Goal: Task Accomplishment & Management: Complete application form

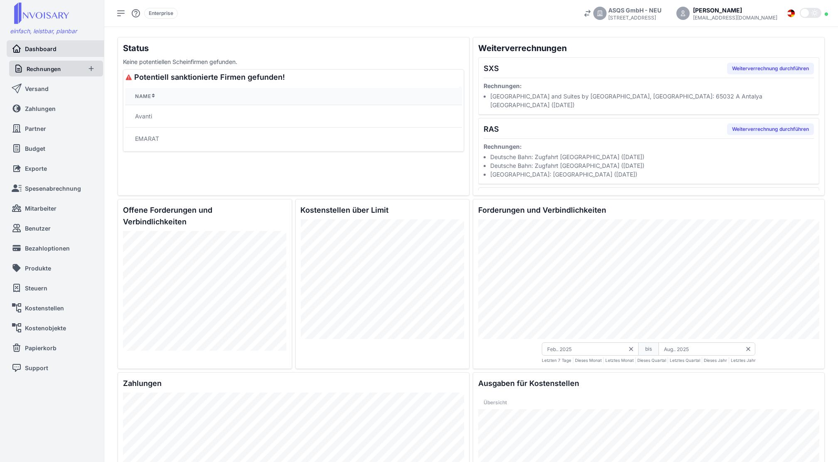
click at [62, 69] on link "Rechnungen" at bounding box center [47, 69] width 67 height 16
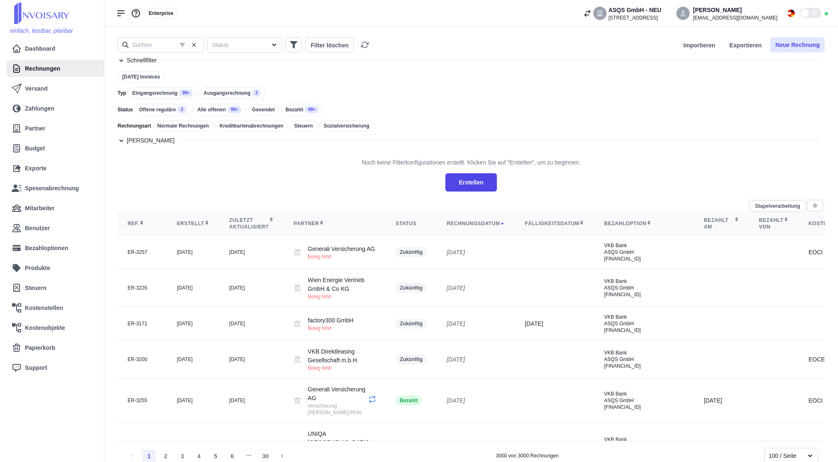
click at [789, 42] on button "Neue Rechnung" at bounding box center [797, 44] width 54 height 15
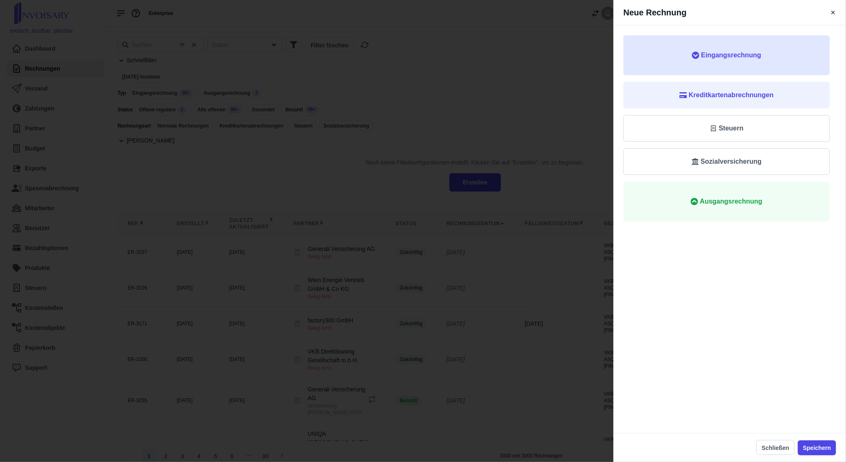
click at [719, 59] on span "Eingangsrechnung" at bounding box center [731, 55] width 60 height 10
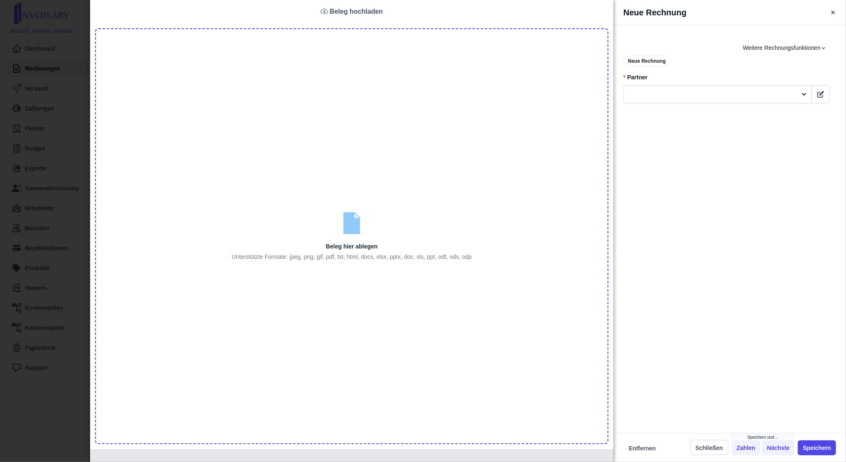
type input "C:\fakepath\Rechnung_RE000223505 (1).pdf"
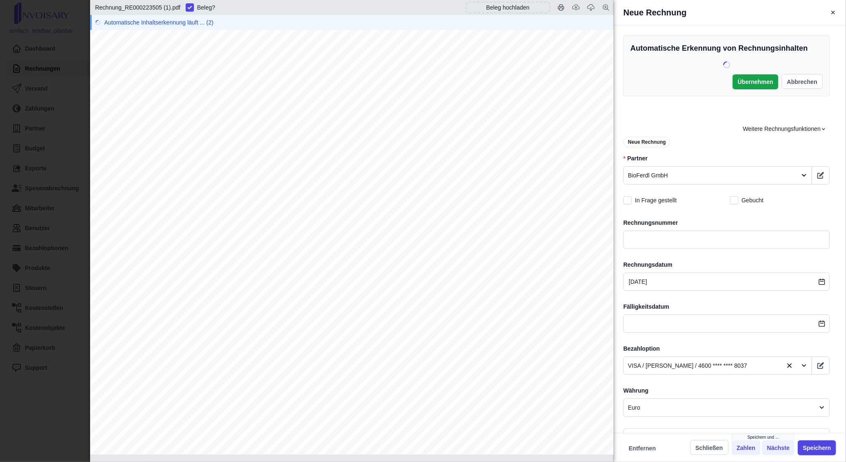
click at [226, 212] on span "Rechnungs-Nr.: RE000223505" at bounding box center [182, 211] width 120 height 8
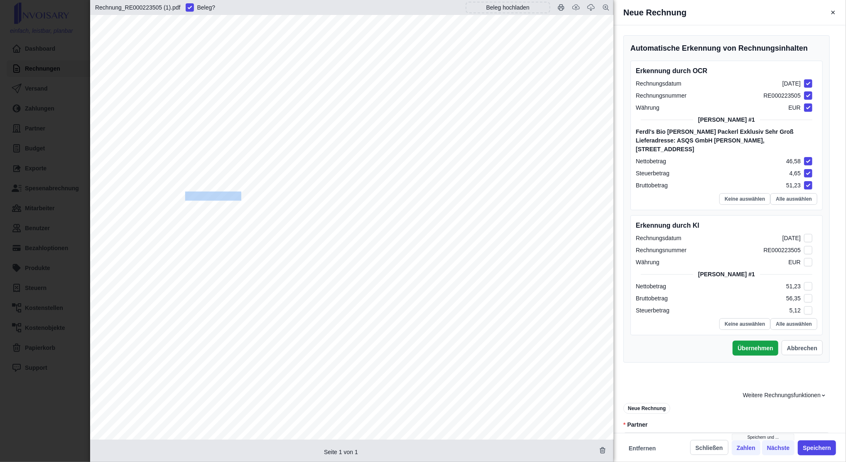
checkbox input "true"
checkbox input "false"
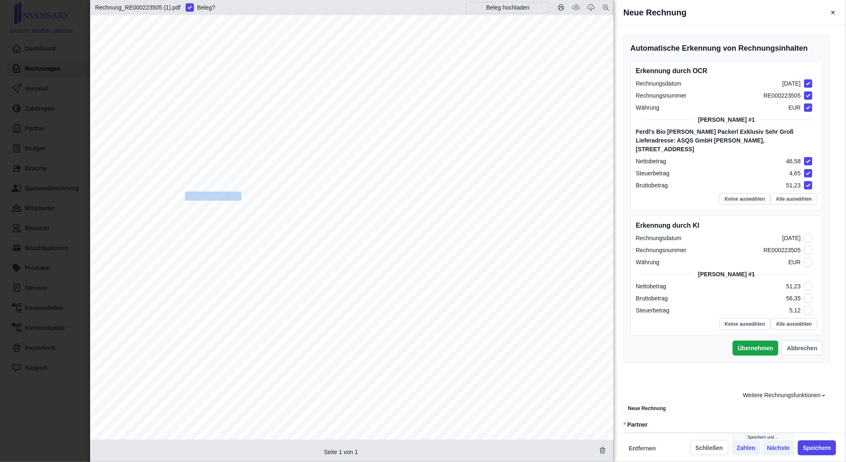
checkbox input "false"
copy span "RE000223505"
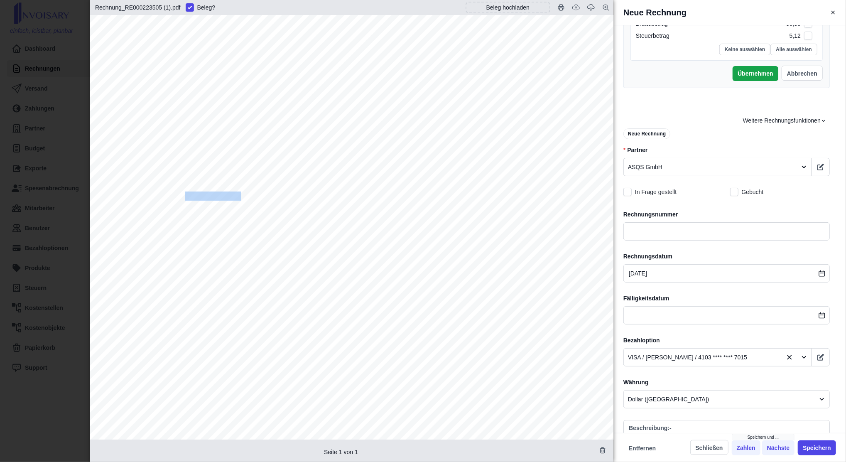
scroll to position [275, 0]
click at [676, 224] on input "text" at bounding box center [727, 231] width 207 height 18
paste input "RE000223505"
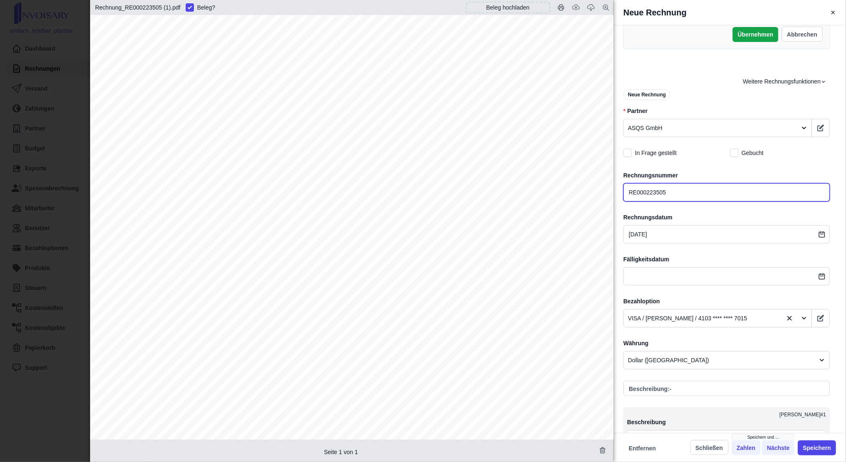
scroll to position [314, 0]
type input "RE000223505"
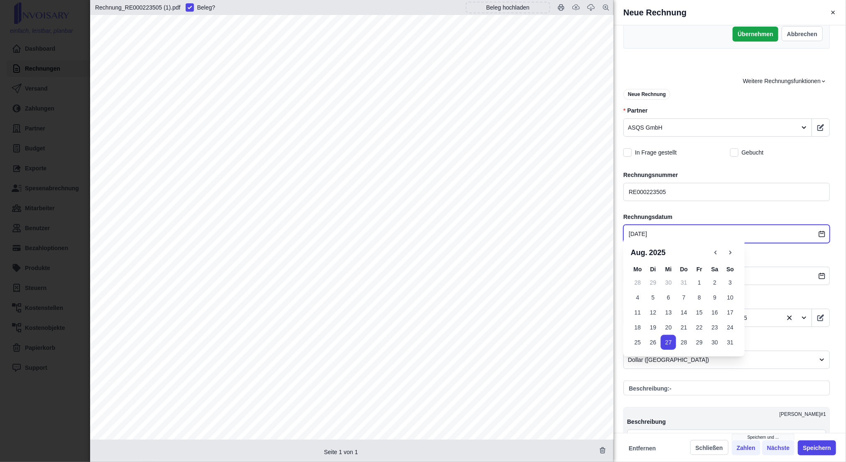
click at [662, 225] on input "[DATE]" at bounding box center [727, 234] width 207 height 18
click at [652, 342] on button "26" at bounding box center [653, 342] width 15 height 15
type input "[DATE]"
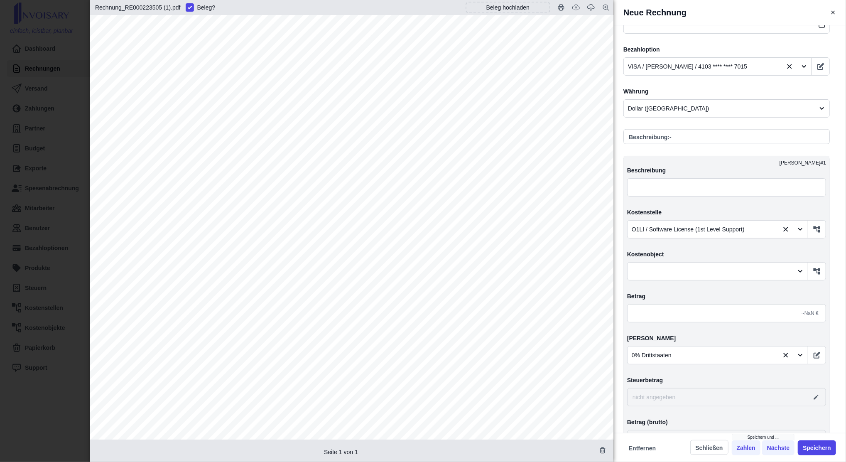
scroll to position [54, 0]
click at [635, 307] on input "text" at bounding box center [726, 313] width 199 height 18
type input "5,00"
type input "0,00"
type input "51,00"
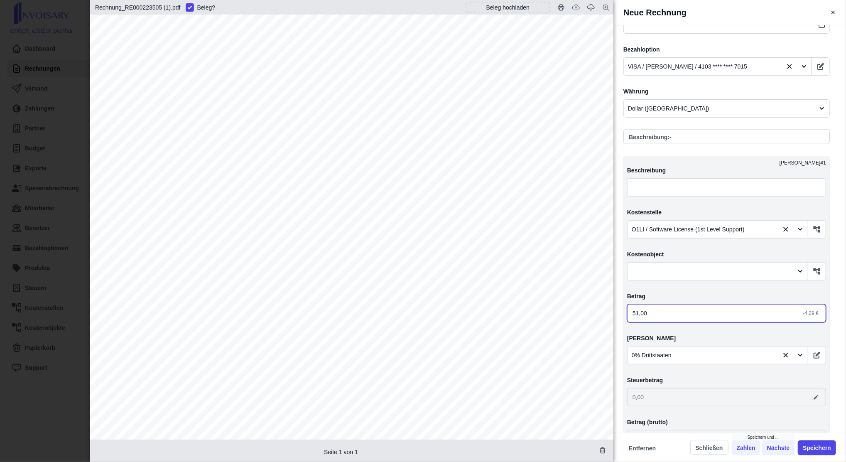
type input "51,00"
type input "51,20"
type input "51,23"
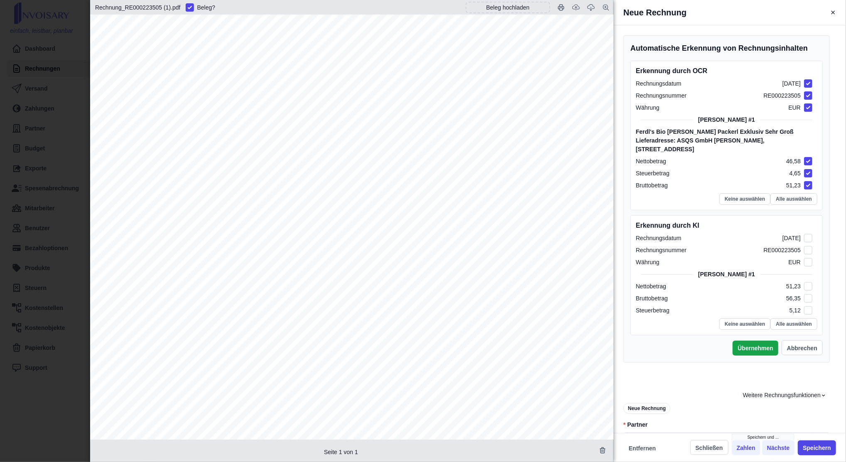
scroll to position [108, 0]
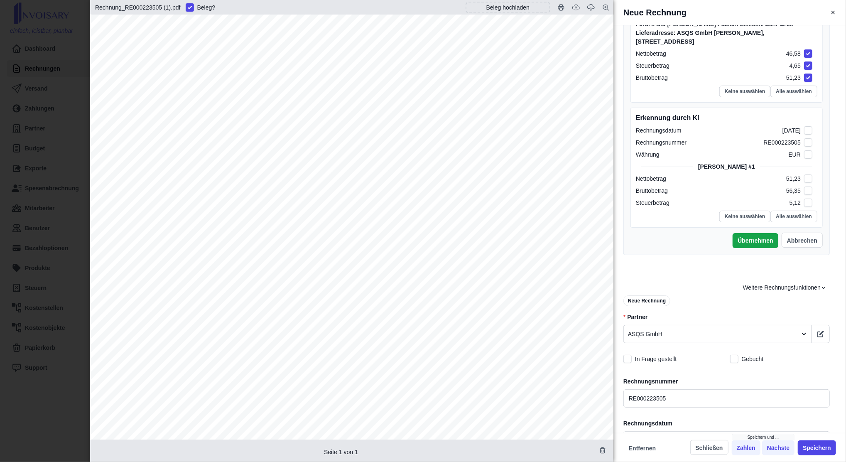
type input "51,23"
click at [650, 329] on div at bounding box center [710, 334] width 165 height 10
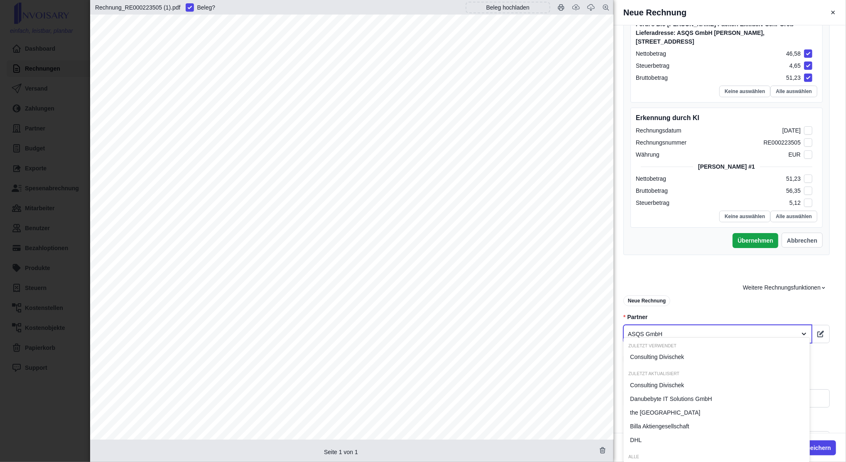
scroll to position [4, 0]
type input "bio"
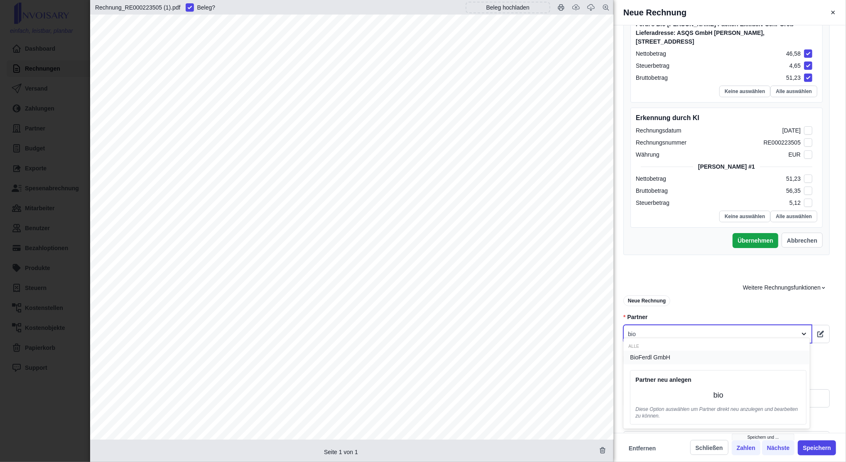
click at [649, 357] on span "BioFerdl GmbH" at bounding box center [650, 357] width 40 height 9
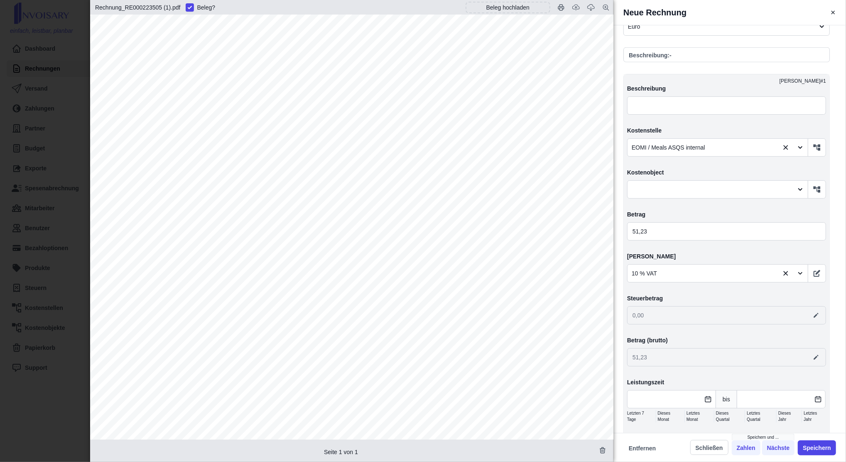
scroll to position [648, 0]
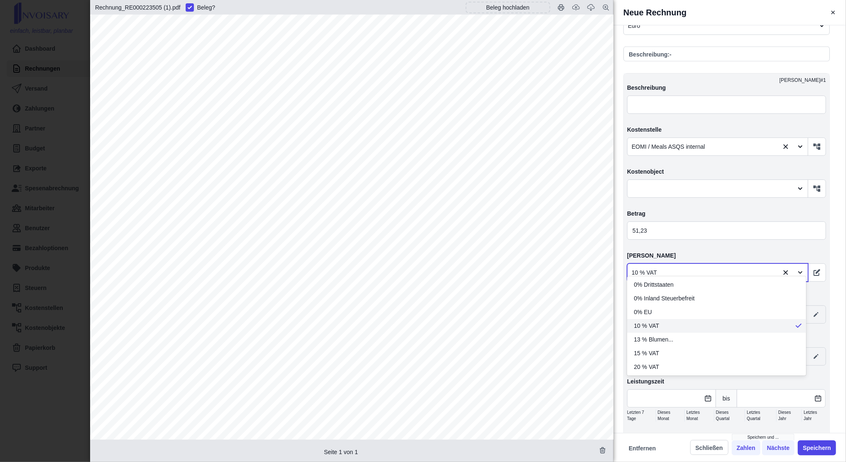
click at [656, 268] on div at bounding box center [703, 273] width 143 height 10
click at [651, 326] on span "10 % VAT" at bounding box center [646, 326] width 25 height 9
type input "56,35"
type input "5,12"
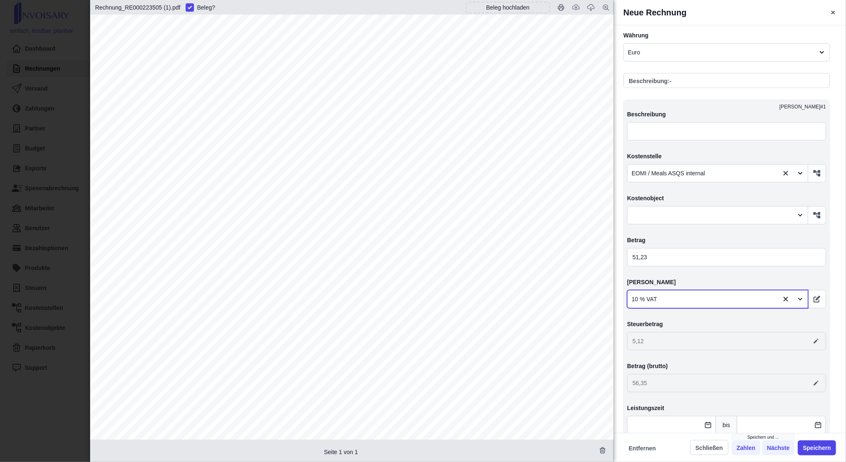
scroll to position [667, 0]
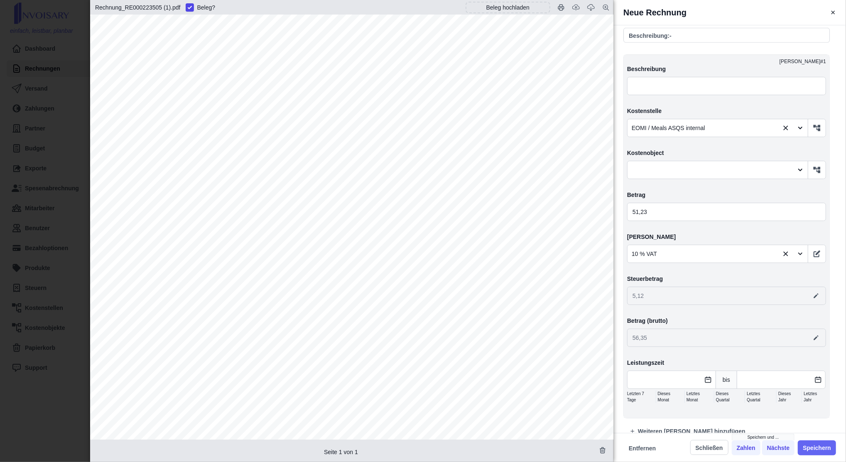
click at [821, 449] on button "Speichern" at bounding box center [817, 447] width 38 height 15
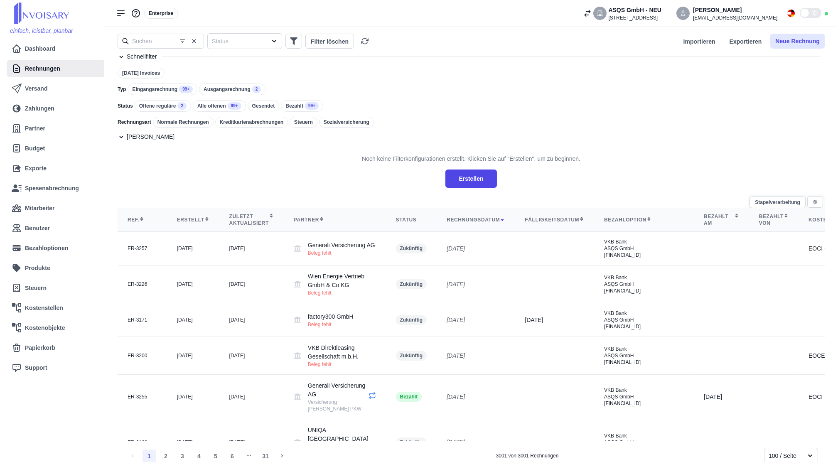
click at [802, 42] on button "Neue Rechnung" at bounding box center [797, 41] width 54 height 15
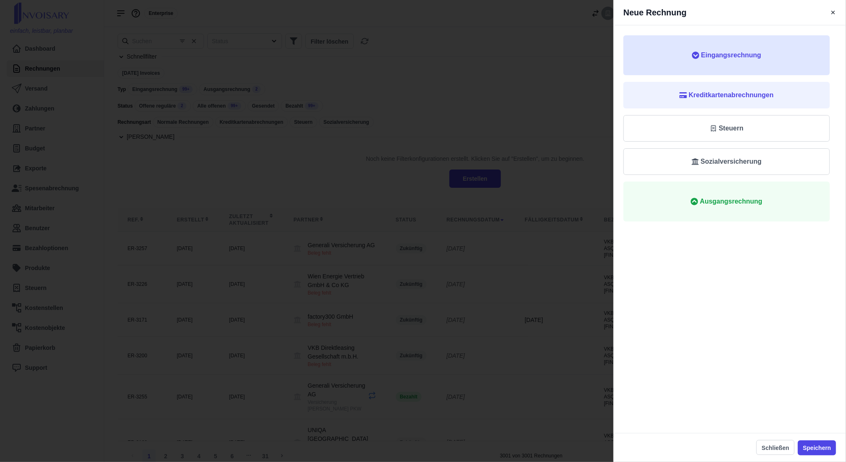
click at [747, 59] on span "Eingangsrechnung" at bounding box center [731, 55] width 60 height 10
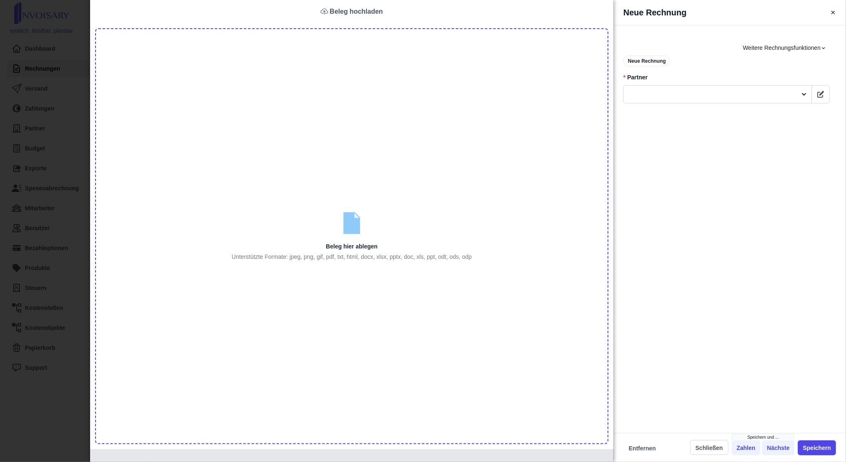
type input "C:\fakepath\DP2519704 (1).pdf"
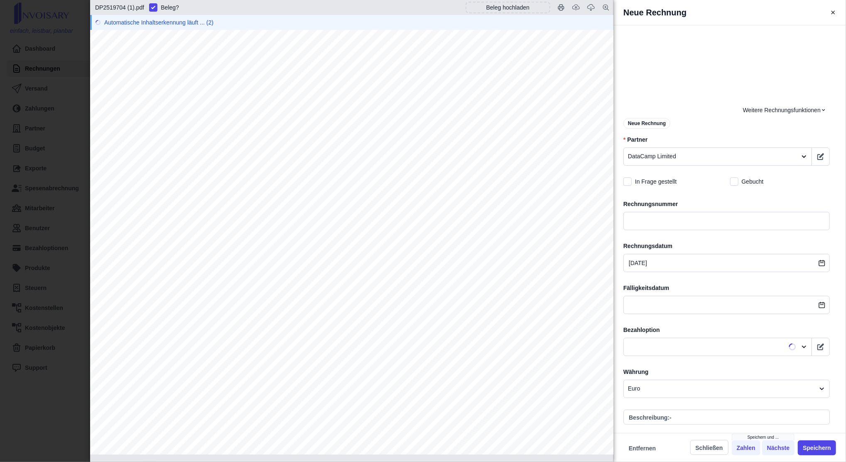
click at [655, 98] on div "Automatische Erkennung von Rechnungsinhalten Übernehmen Abbrechen DP2519704 (1)…" at bounding box center [727, 432] width 226 height 795
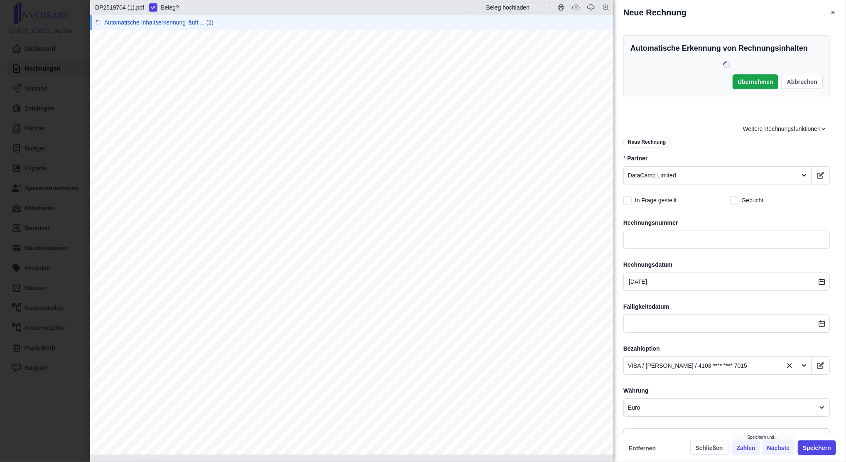
click at [397, 158] on span "DP2519704" at bounding box center [400, 157] width 37 height 8
copy span "DP2519704"
click at [718, 248] on input "text" at bounding box center [727, 240] width 207 height 18
paste input "DP2519704"
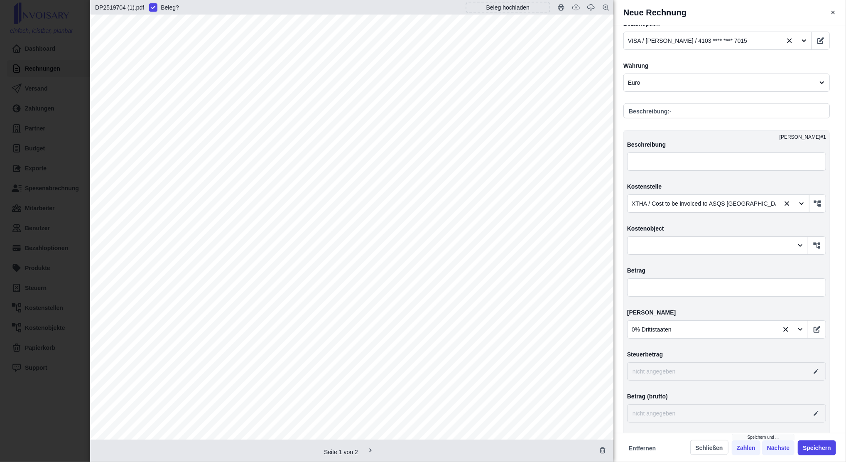
scroll to position [83, 0]
type input "DP2519704"
click at [641, 286] on input "text" at bounding box center [726, 287] width 199 height 18
type input "2,00"
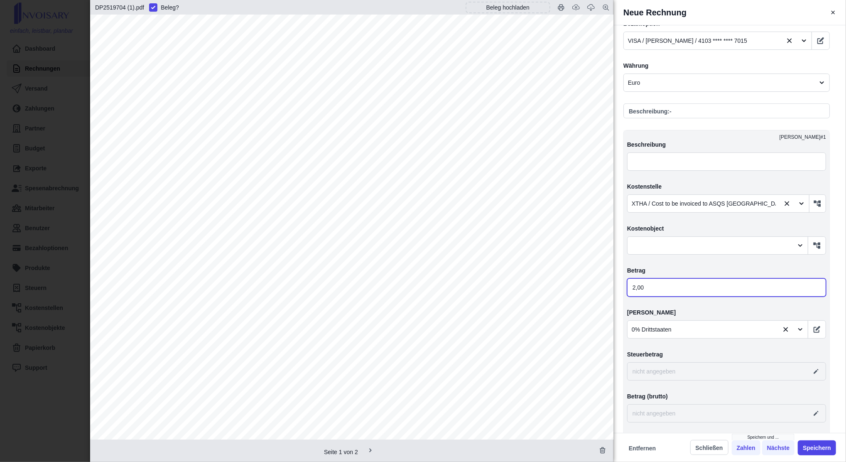
type input "0,00"
type input "29,00"
type input "295,00"
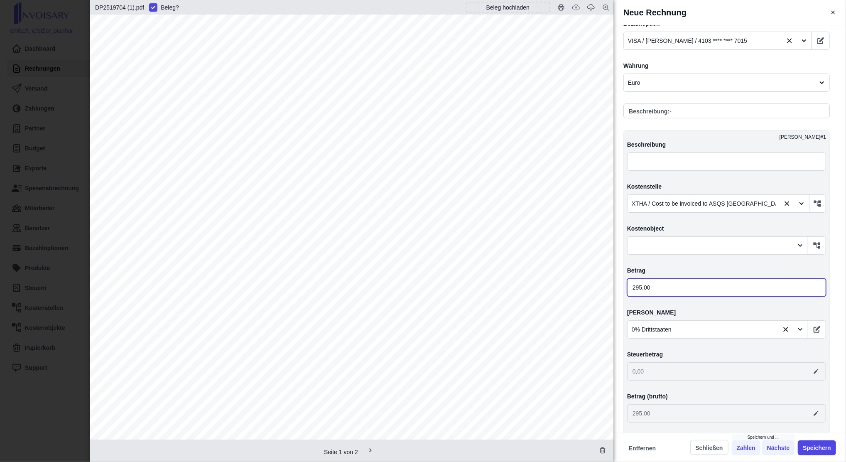
scroll to position [509, 0]
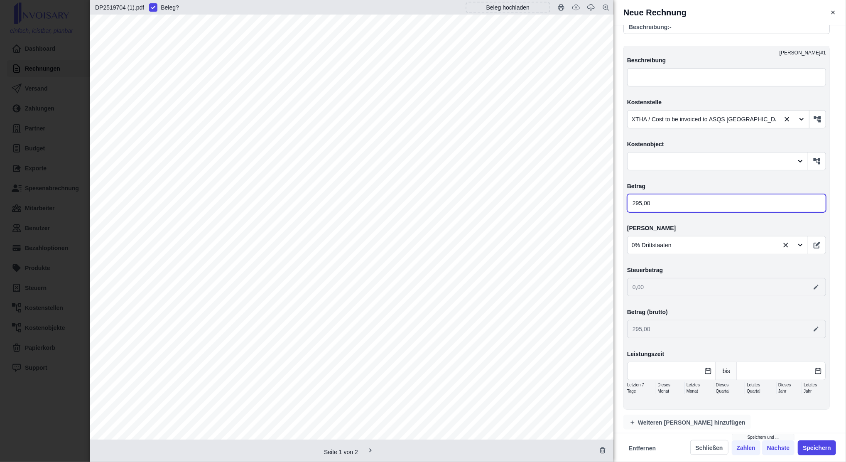
type input "295,00"
click at [658, 418] on span "Weiteren [PERSON_NAME] hinzufügen" at bounding box center [692, 422] width 108 height 8
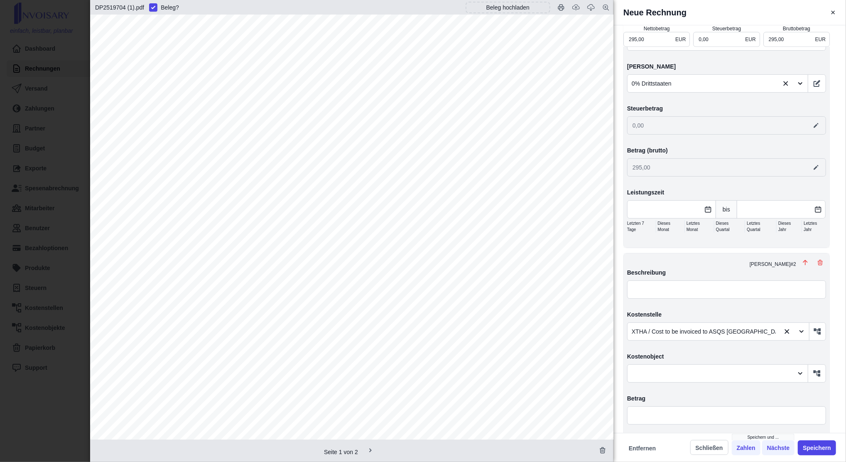
scroll to position [855, 0]
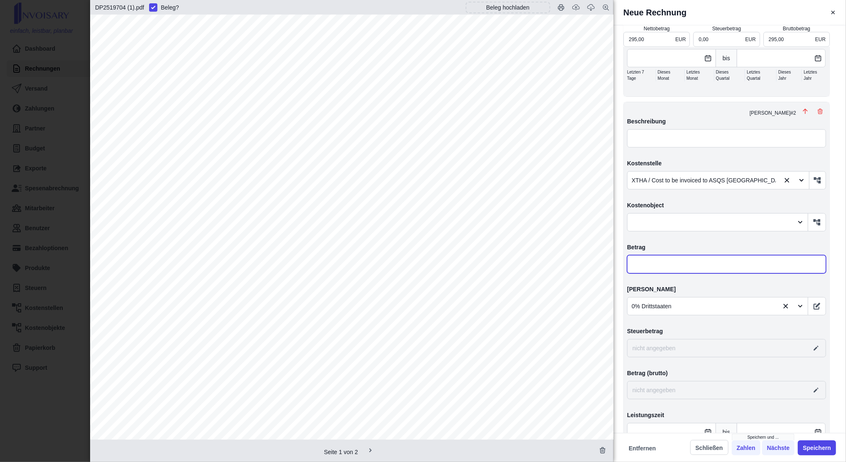
click at [649, 255] on input "text" at bounding box center [726, 264] width 199 height 18
type input "5,00"
type input "300,00"
type input "0,00"
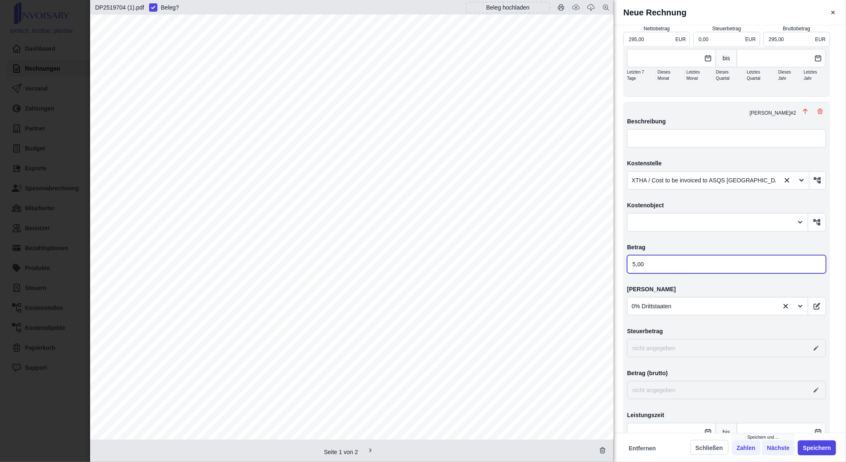
type input "5,00"
type input "56,00"
type input "351,00"
type input "56,00"
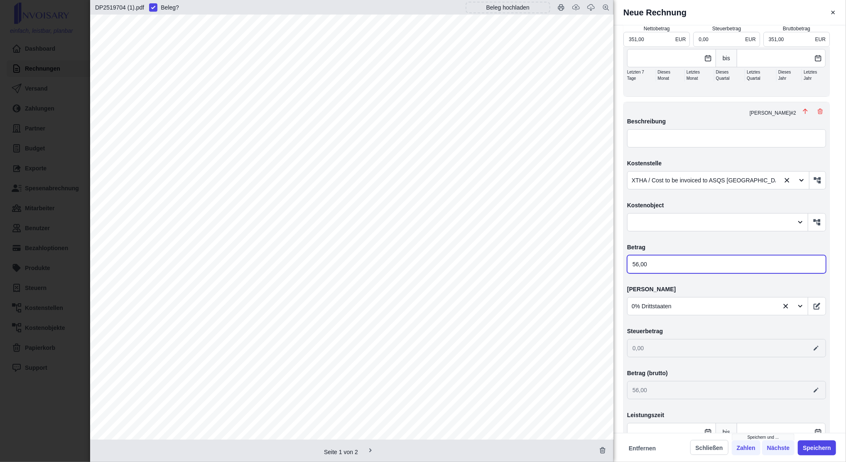
type input "560,00"
type input "855,00"
type input "560,00"
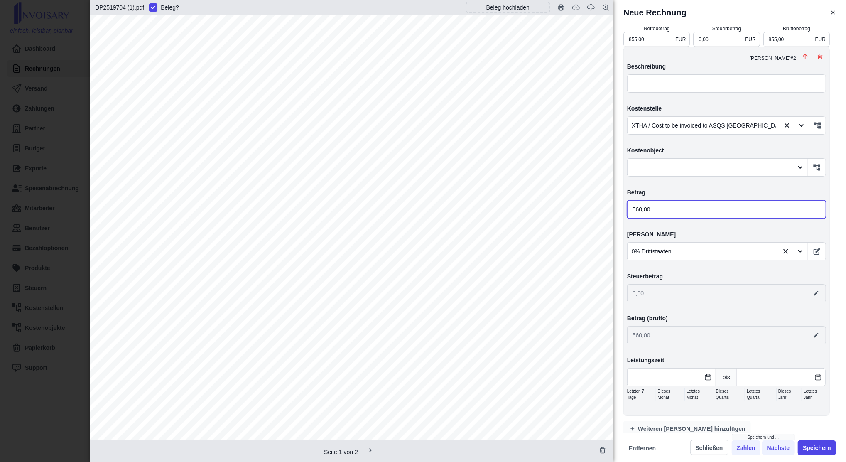
type input "560,00"
click at [647, 425] on span "Weiteren [PERSON_NAME] hinzufügen" at bounding box center [692, 429] width 108 height 8
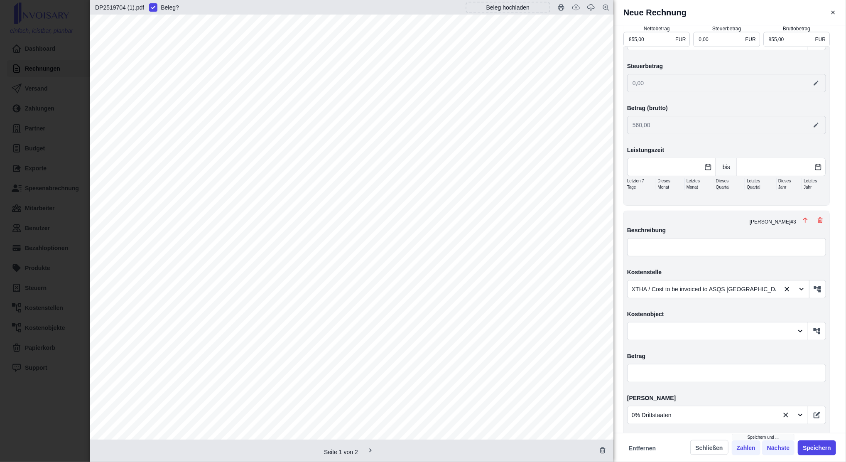
scroll to position [1223, 0]
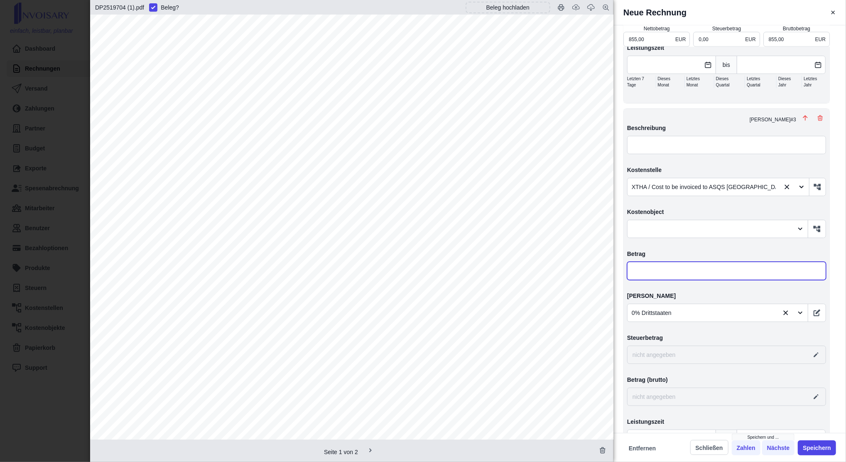
click at [672, 262] on input "text" at bounding box center [726, 271] width 199 height 18
type input "3,00"
type input "858,00"
type input "0,00"
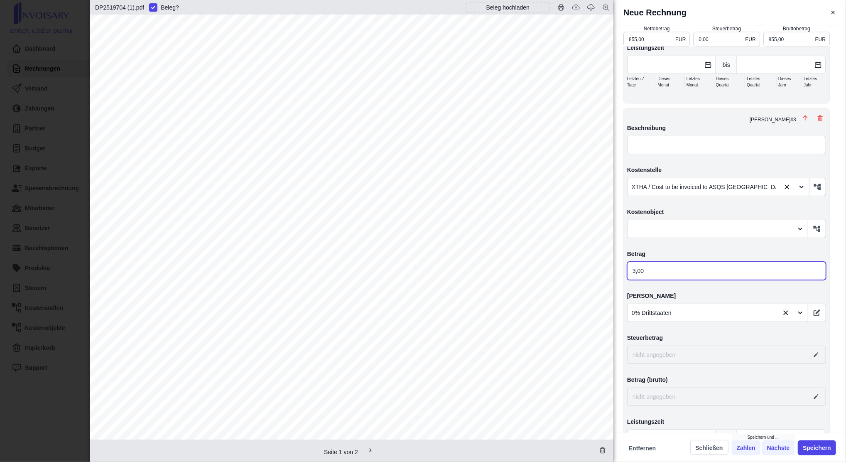
type input "3,00"
type input "36,00"
type input "891,00"
type input "36,00"
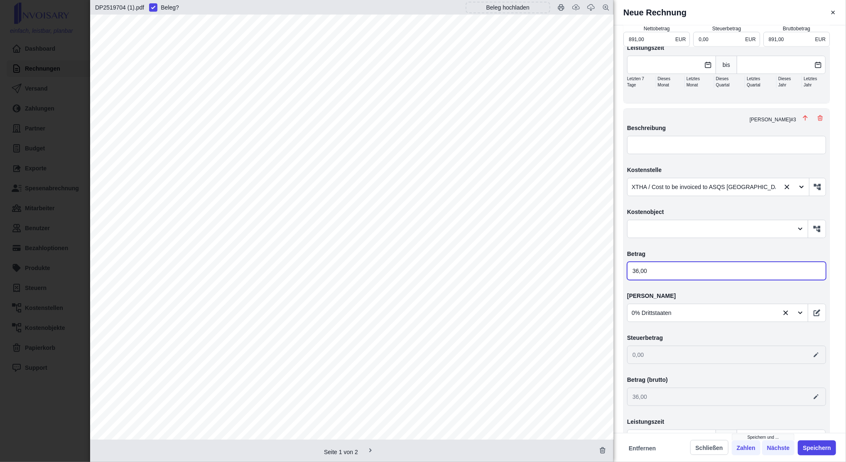
type input "364,00"
type input "1.219,00"
type input "364,00"
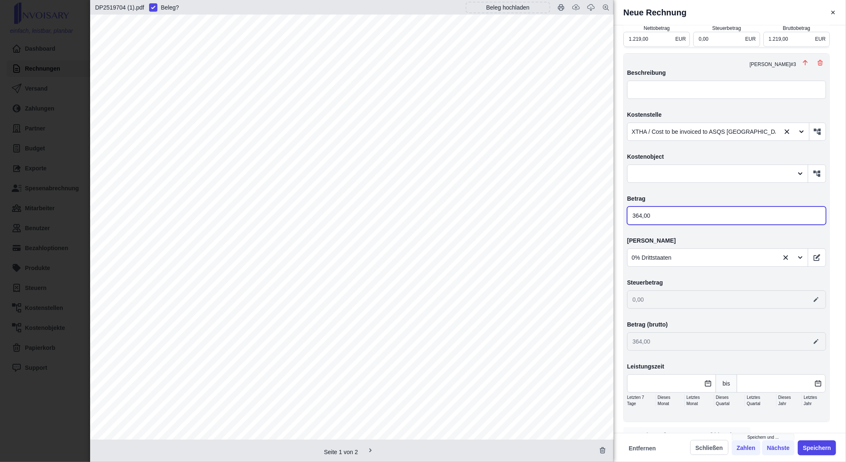
type input "364,00"
click at [662, 431] on span "Weiteren [PERSON_NAME] hinzufügen" at bounding box center [692, 435] width 108 height 8
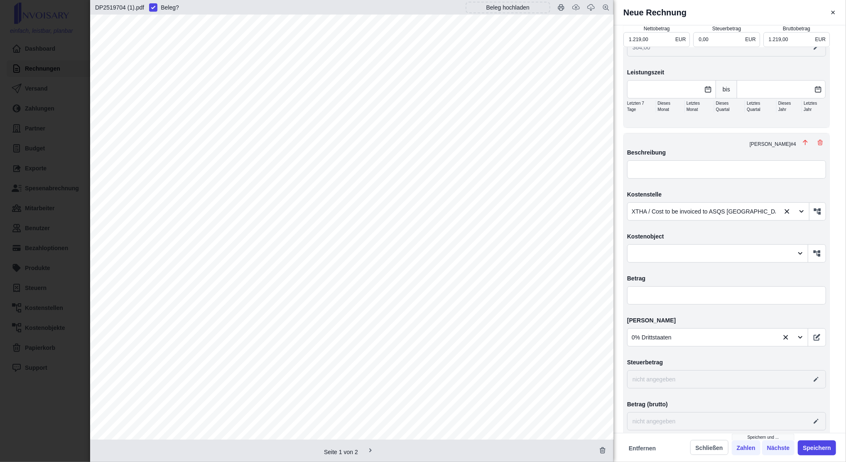
scroll to position [1591, 0]
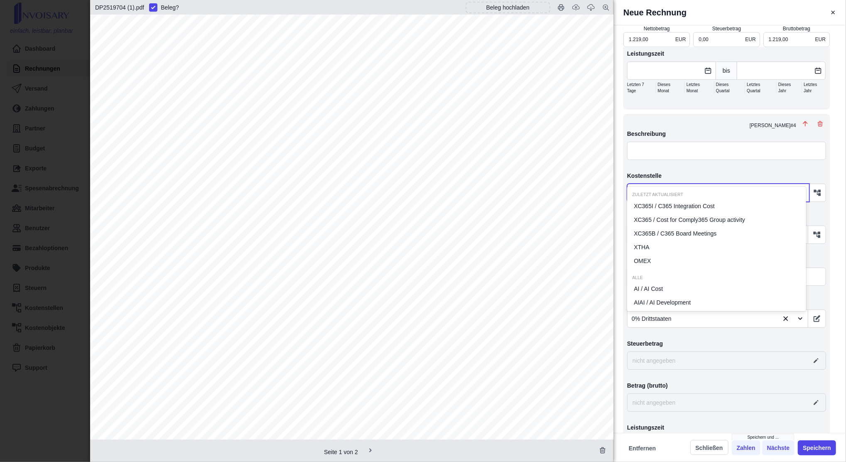
click at [675, 184] on div "XTHA / Cost to be invoiced to ASQS [GEOGRAPHIC_DATA]" at bounding box center [718, 193] width 182 height 18
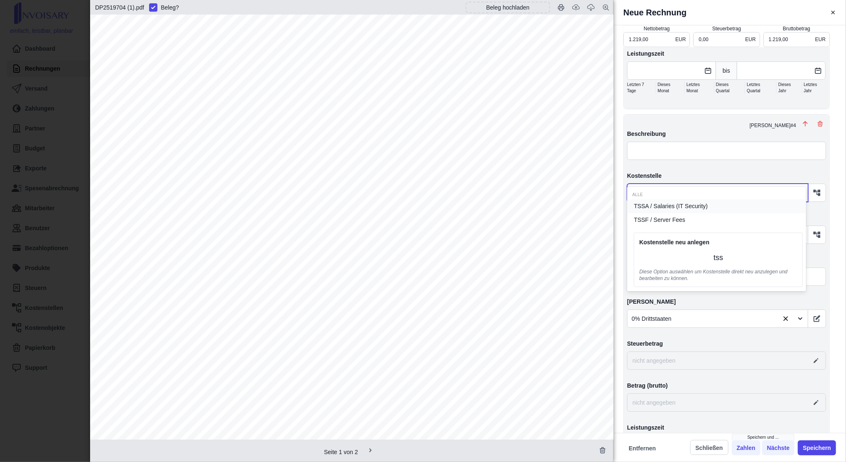
type input "tssf"
click at [670, 207] on span "TSSF / Server Fees" at bounding box center [660, 206] width 52 height 9
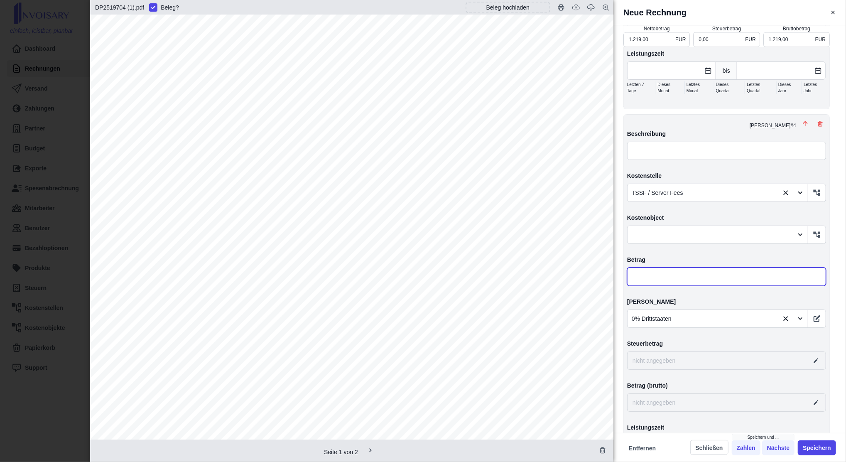
click at [663, 268] on input "text" at bounding box center [726, 277] width 199 height 18
type input "2,00"
type input "1.221,00"
type input "0,00"
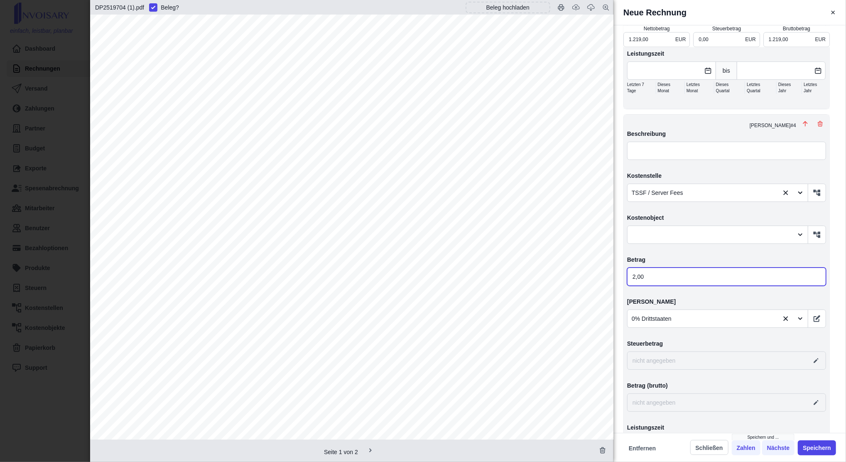
type input "2,00"
type input "29,00"
type input "1.248,00"
type input "29,00"
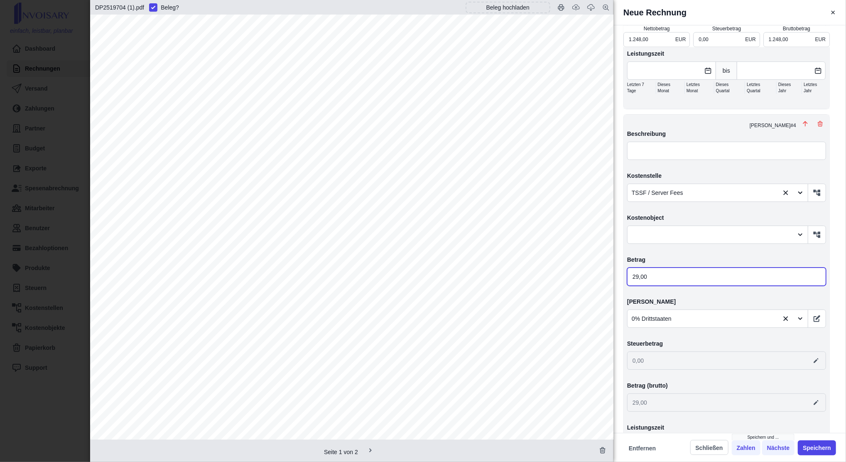
type input "295,00"
type input "1.514,00"
type input "295,00"
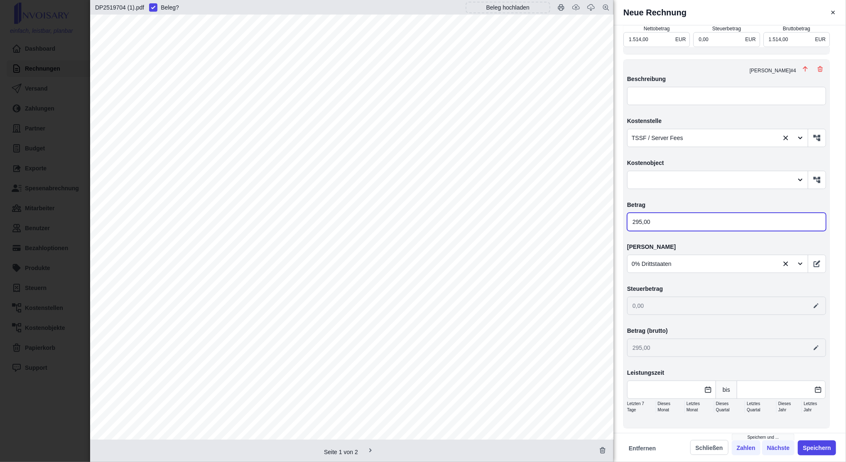
type input "295,00"
click at [664, 437] on span "Weiteren [PERSON_NAME] hinzufügen" at bounding box center [692, 441] width 108 height 8
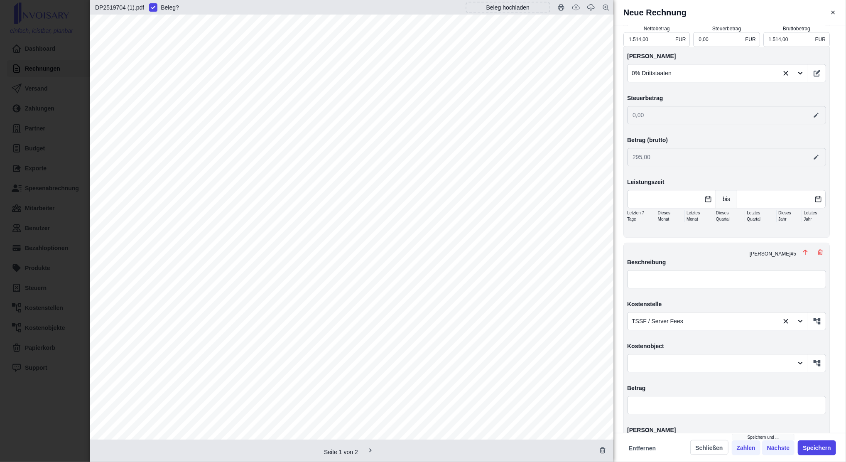
scroll to position [1958, 0]
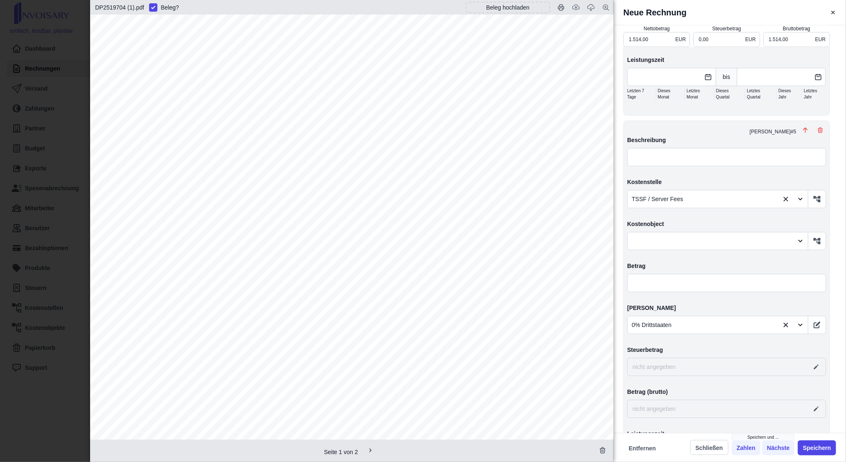
click at [663, 194] on div at bounding box center [703, 199] width 143 height 10
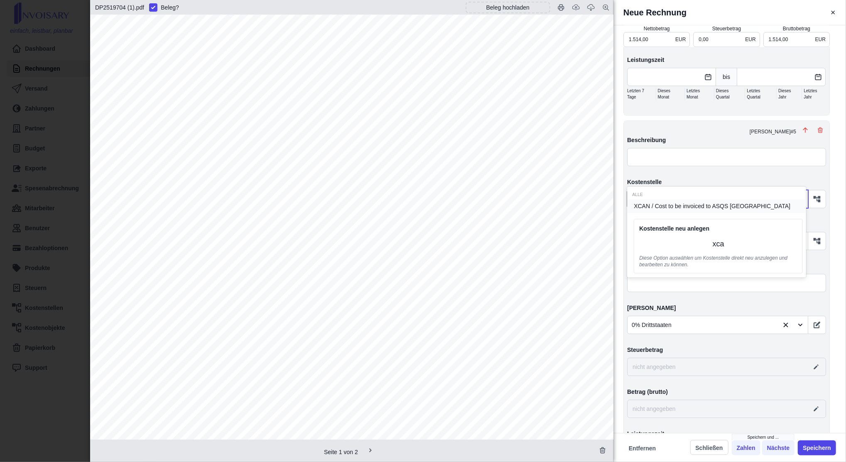
type input "xcan"
click at [663, 205] on span "XCAN / Cost to be invoiced to ASQS [GEOGRAPHIC_DATA]" at bounding box center [712, 206] width 157 height 9
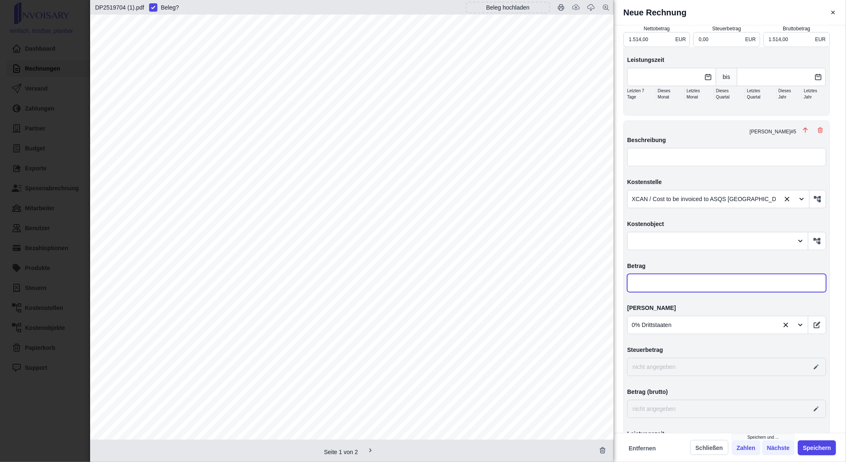
click at [661, 274] on input "text" at bounding box center [726, 283] width 199 height 18
type input "2,00"
type input "1.516,00"
type input "0,00"
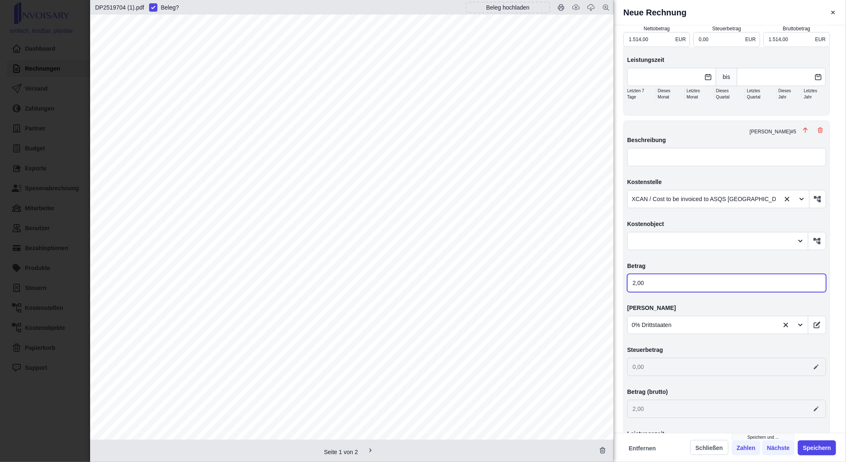
type input "2,00"
type input "25,00"
type input "1.539,00"
type input "25,00"
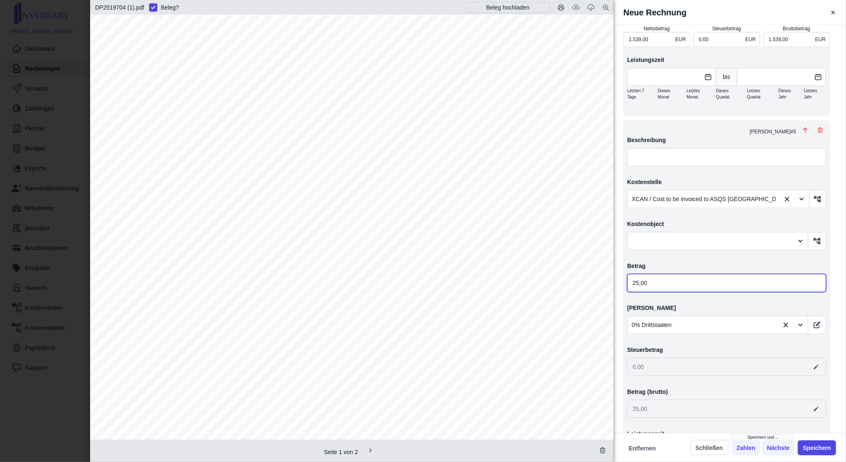
type input "250,00"
type input "1.764,00"
type input "250,00"
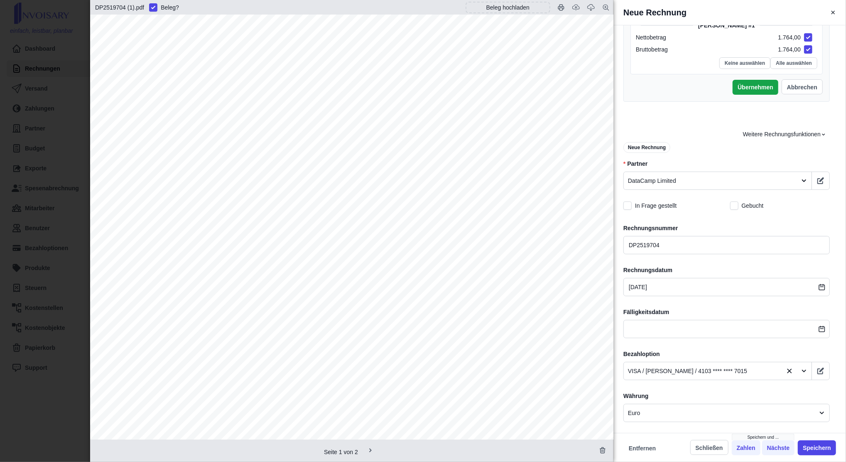
scroll to position [95, 0]
type input "250,00"
click at [815, 453] on button "Speichern" at bounding box center [817, 447] width 38 height 15
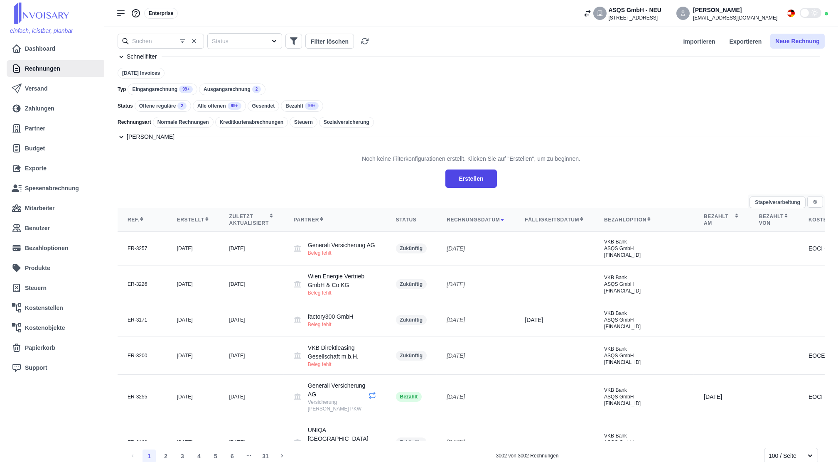
click at [802, 40] on button "Neue Rechnung" at bounding box center [797, 41] width 54 height 15
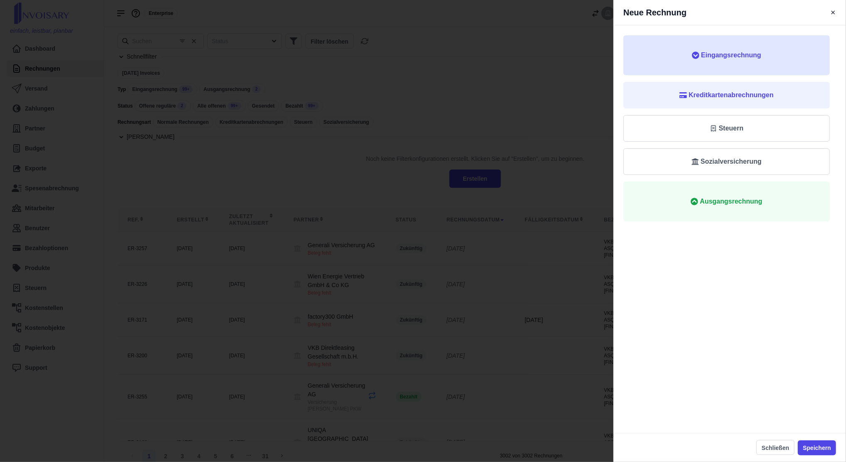
click at [750, 66] on button "Eingangsrechnung" at bounding box center [727, 55] width 207 height 40
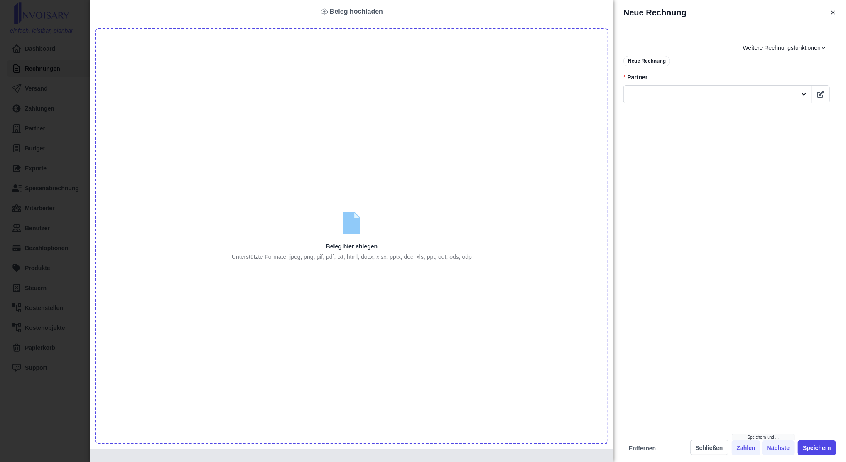
type input "C:\fakepath\2025-8-Twilio-receipt (1).pdf"
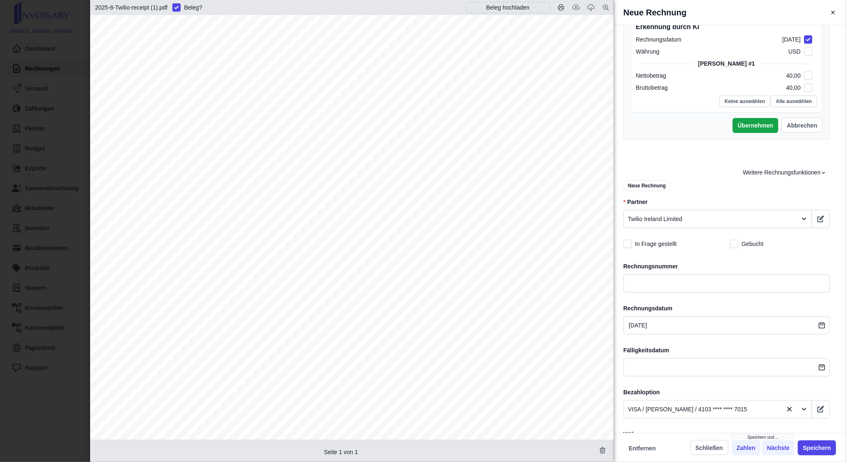
scroll to position [182, 0]
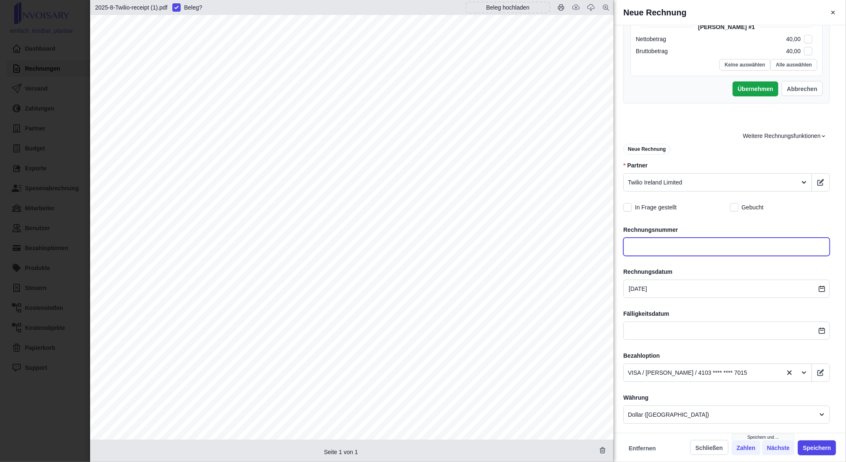
click at [676, 253] on input "text" at bounding box center [727, 247] width 207 height 18
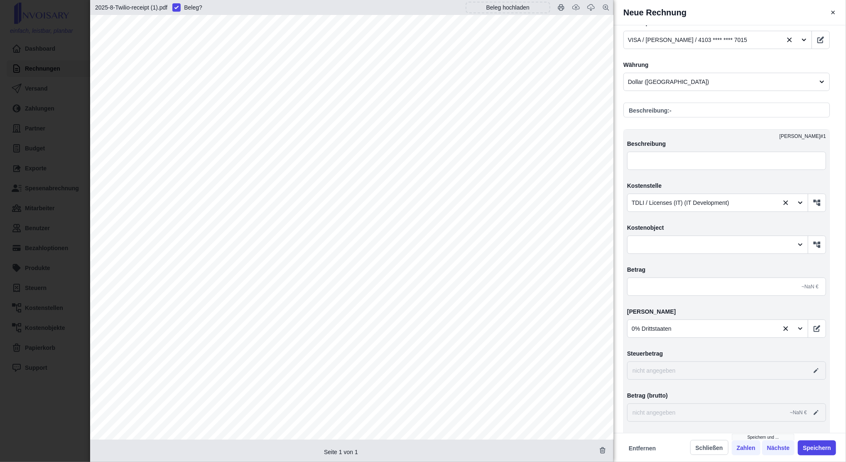
scroll to position [516, 0]
type input "Receipt"
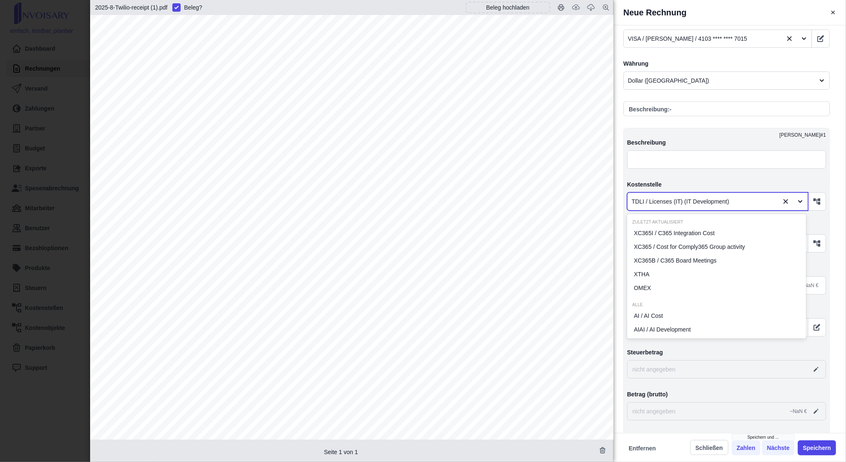
click at [654, 204] on div at bounding box center [703, 202] width 143 height 10
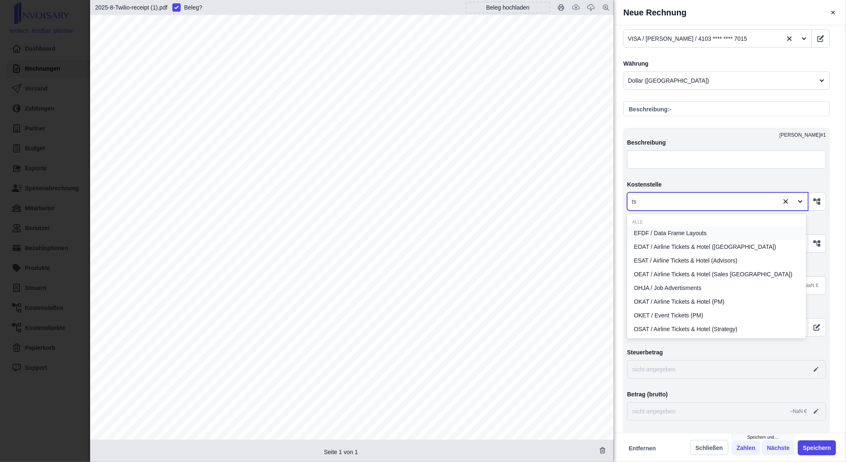
type input "tse"
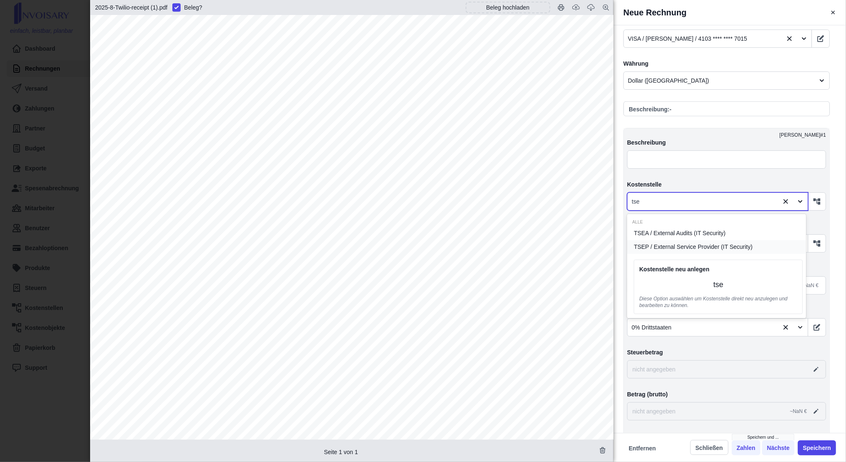
click at [660, 247] on span "TSEP / External Service Provider (IT Security)" at bounding box center [693, 247] width 119 height 9
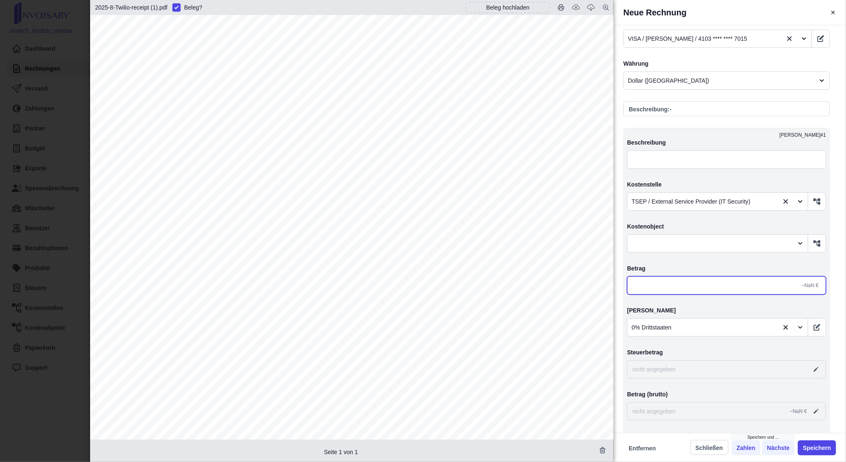
click at [657, 289] on input "text" at bounding box center [726, 285] width 199 height 18
type input "4,00"
type input "0,00"
type input "40,00"
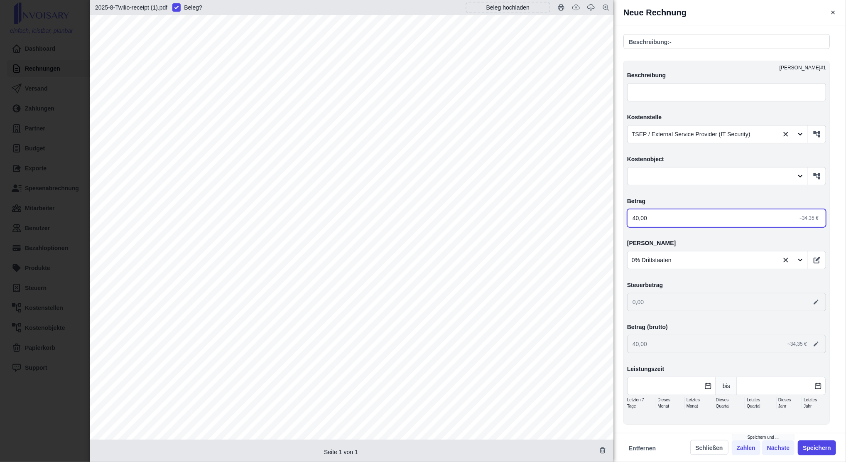
scroll to position [598, 0]
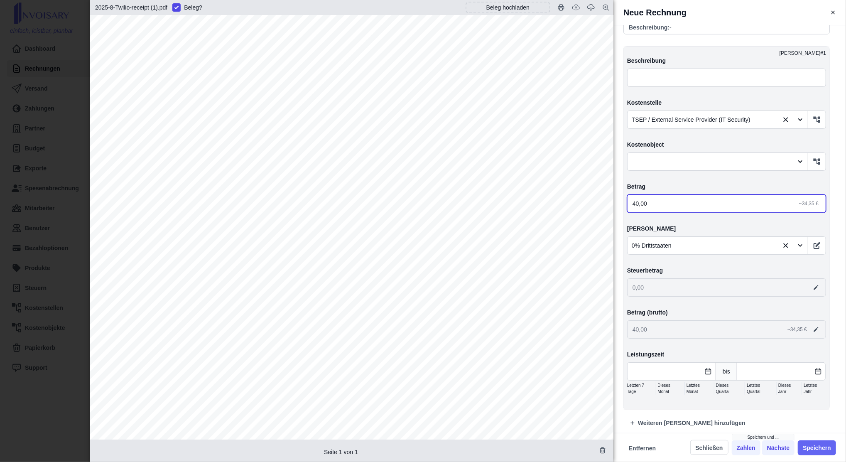
type input "40,00"
click at [815, 452] on button "Speichern" at bounding box center [817, 447] width 38 height 15
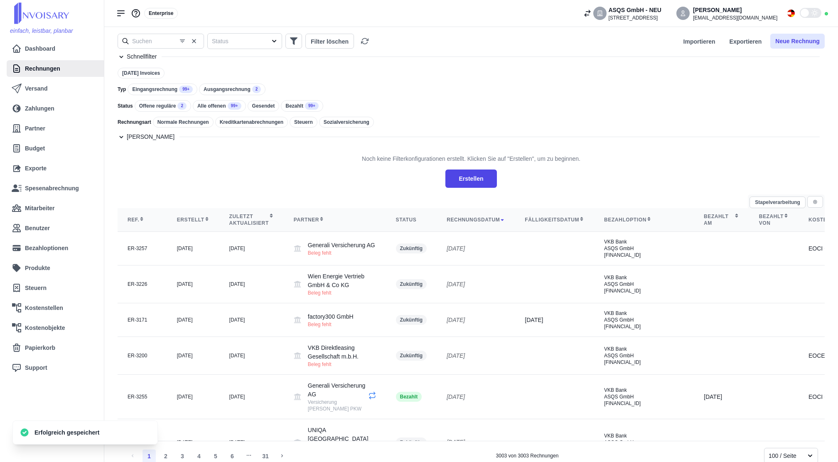
click at [796, 47] on button "Neue Rechnung" at bounding box center [797, 41] width 54 height 15
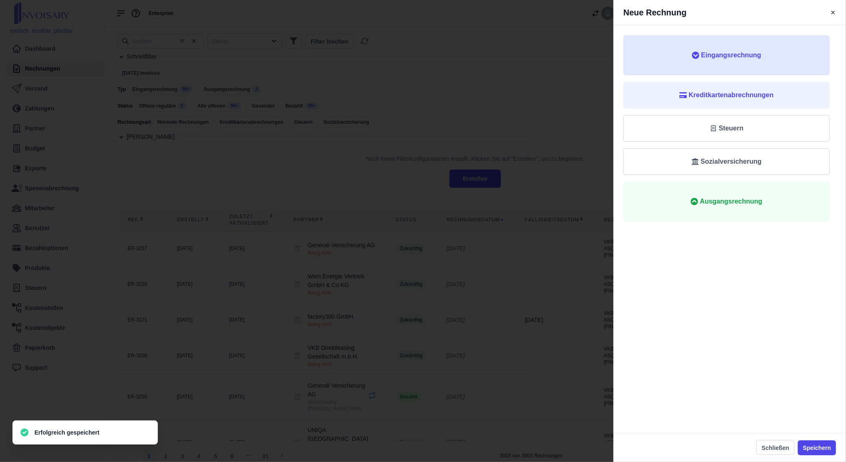
click at [768, 67] on button "Eingangsrechnung" at bounding box center [727, 55] width 207 height 40
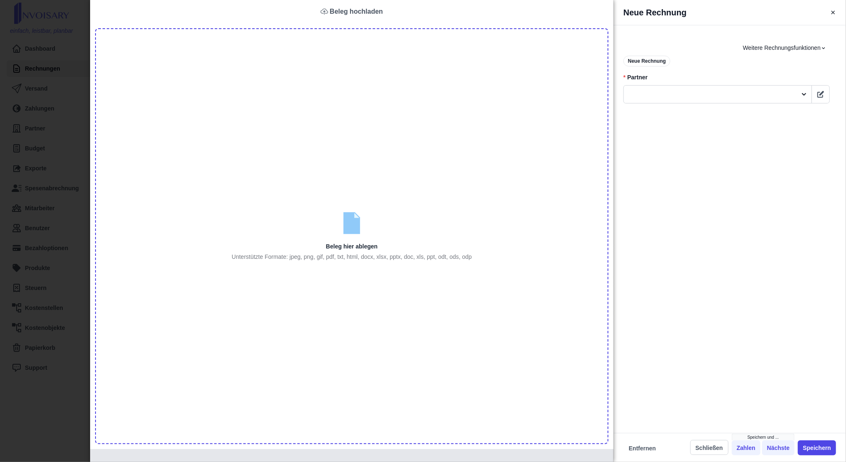
type input "C:\fakepath\3565 (1).pdf"
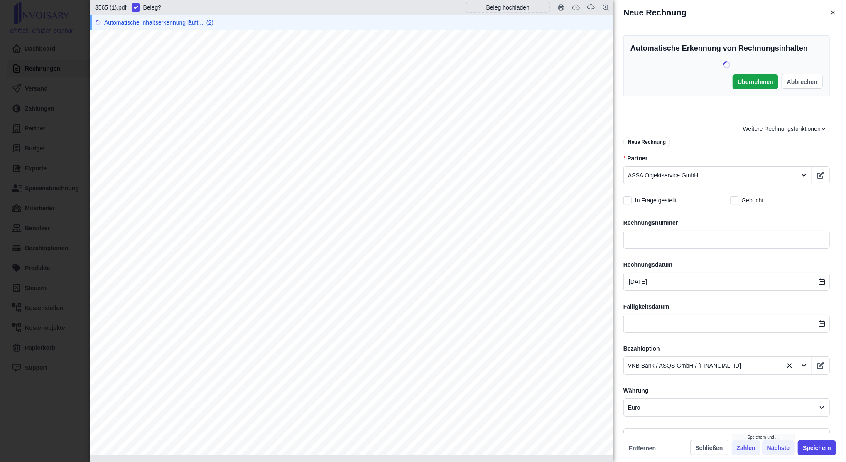
click at [483, 172] on span "Rechnung Nr: 3565" at bounding box center [455, 170] width 80 height 9
copy span "3565"
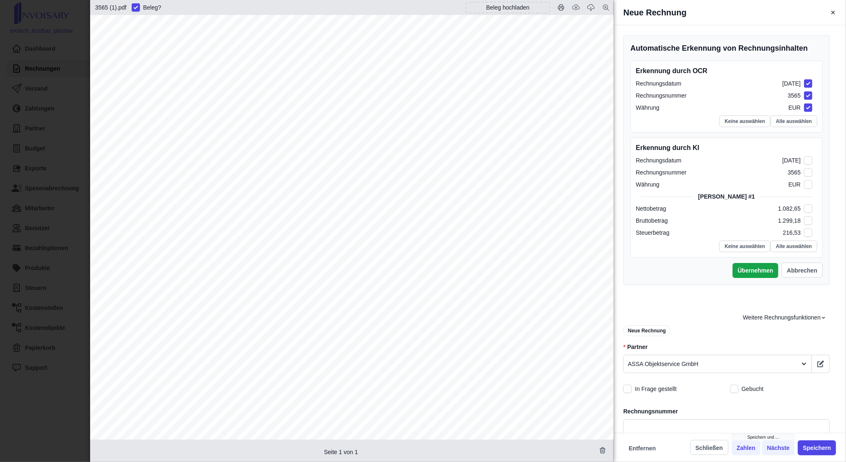
click at [658, 241] on div "Keine auswählen Alle auswählen" at bounding box center [727, 247] width 182 height 12
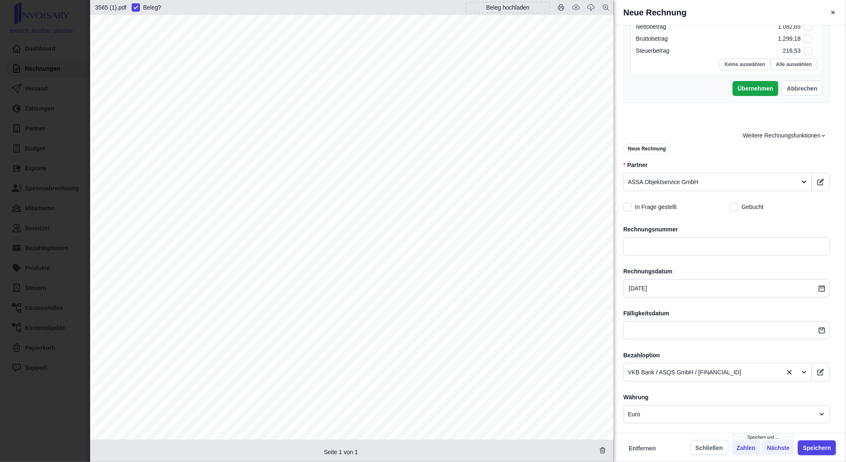
scroll to position [183, 0]
click at [665, 244] on input "text" at bounding box center [727, 245] width 207 height 18
paste input "Rechnung Nr: 3565"
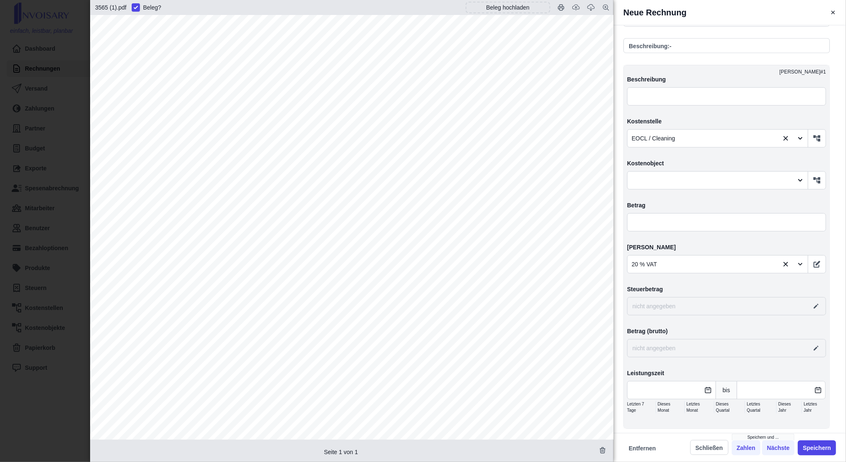
scroll to position [580, 0]
type input "Rechnung Nr: 3565"
click at [661, 228] on input "text" at bounding box center [726, 221] width 199 height 18
type input "1,00"
type input "1,20"
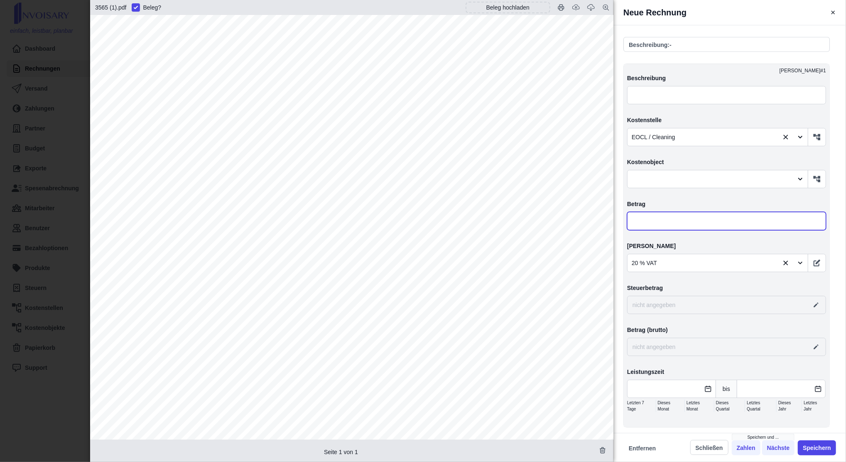
type input "0,20"
type input "10,00"
type input "12,00"
type input "2,00"
type input "108,00"
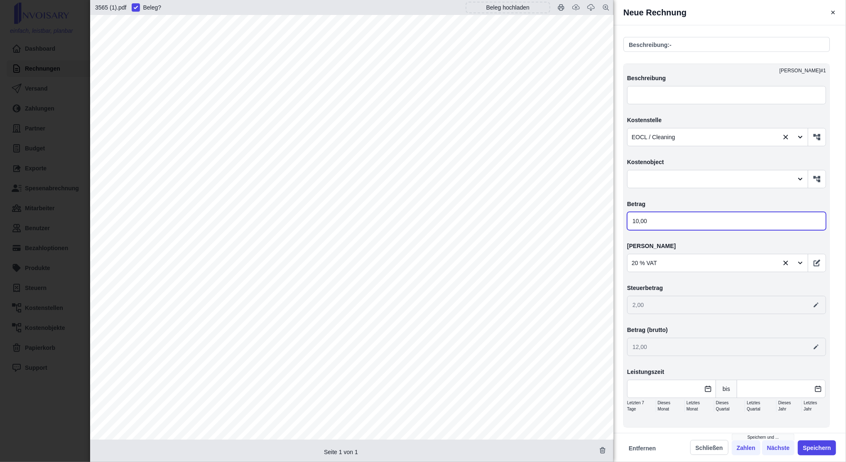
type input "129,60"
type input "21,60"
type input "1 082,00"
type input "1 298,40"
type input "216,40"
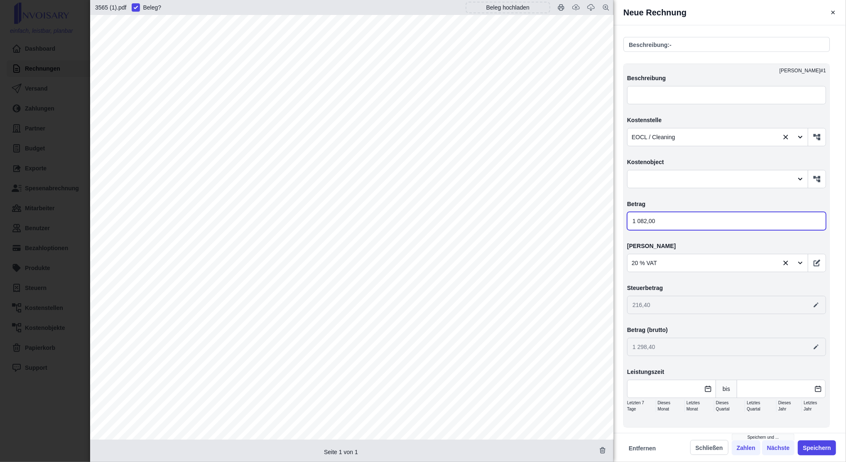
type input "1 082,60"
type input "1 299,12"
type input "216,52"
type input "1 082,65"
type input "1 299,18"
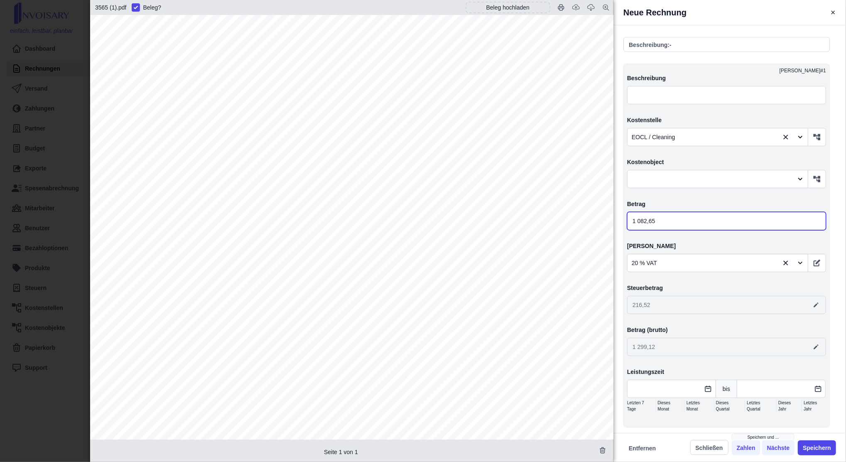
type input "216,53"
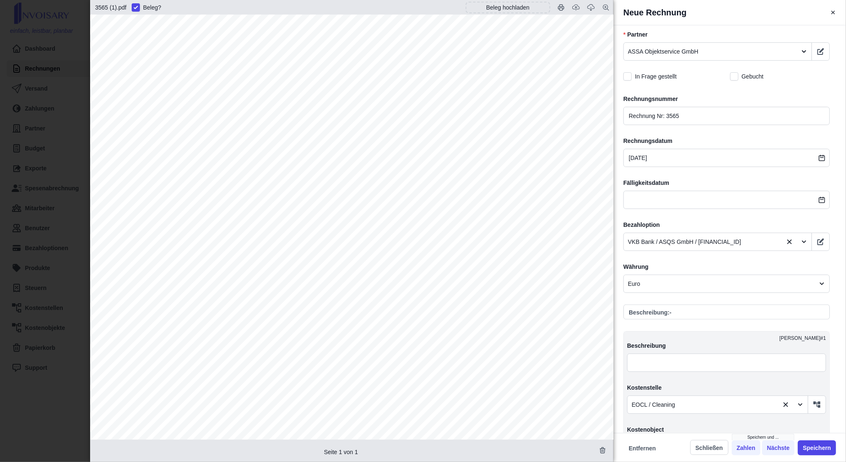
scroll to position [311, 0]
type input "1 082,65"
click at [699, 159] on input "[DATE]" at bounding box center [727, 159] width 207 height 18
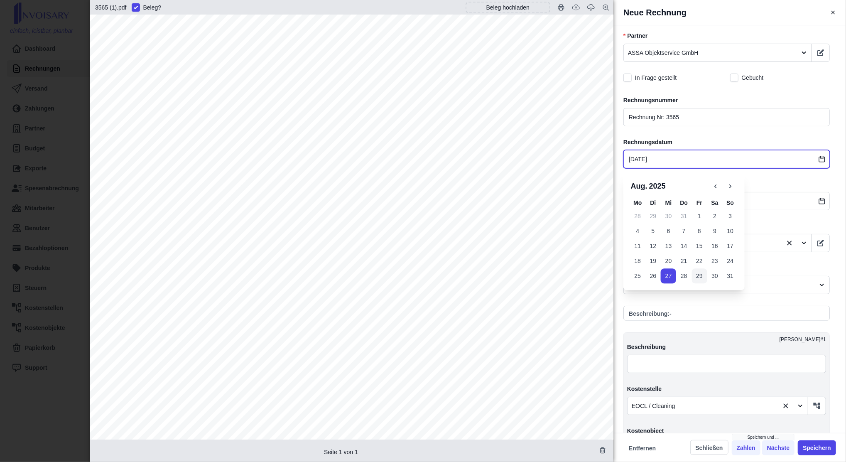
click at [699, 277] on button "29" at bounding box center [699, 275] width 15 height 15
type input "[DATE]"
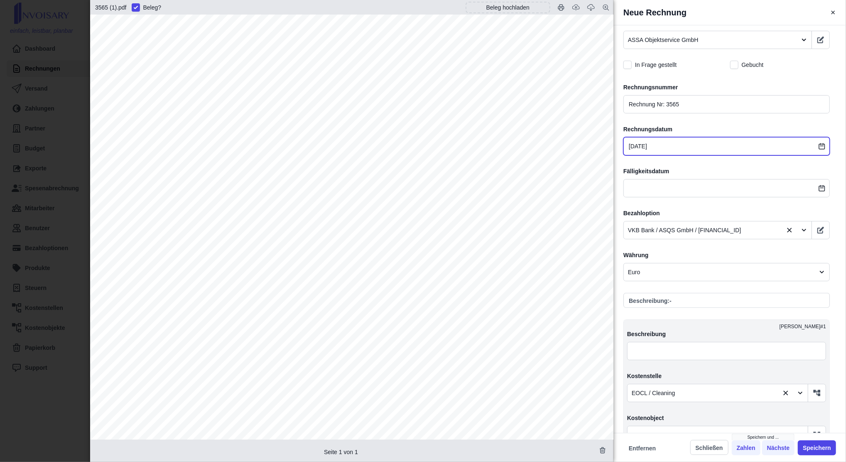
scroll to position [325, 0]
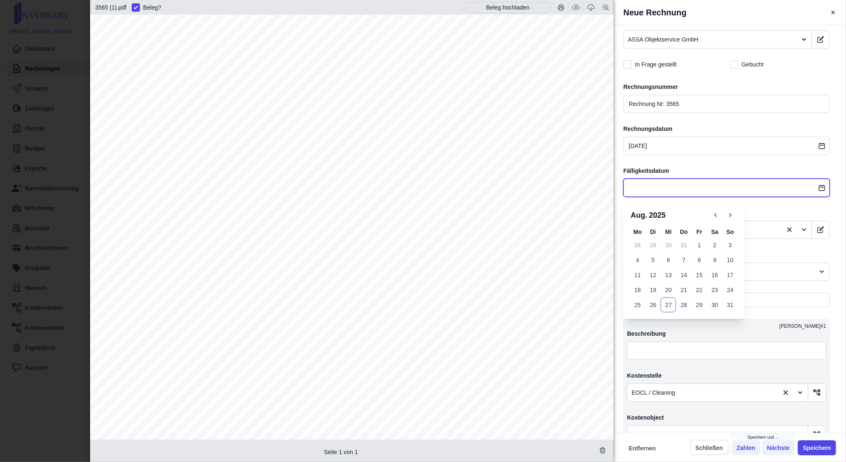
click at [682, 188] on input "text" at bounding box center [727, 188] width 207 height 18
click at [699, 305] on button "29" at bounding box center [699, 305] width 15 height 15
click at [648, 188] on input "[DATE]" at bounding box center [727, 188] width 207 height 18
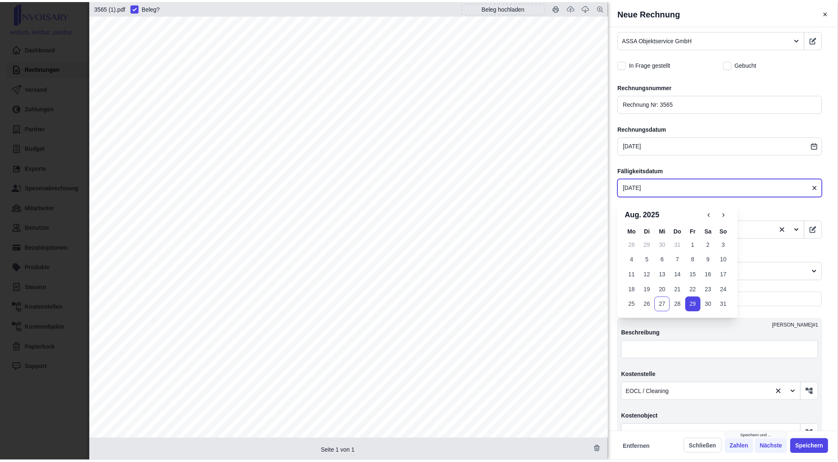
scroll to position [15, 0]
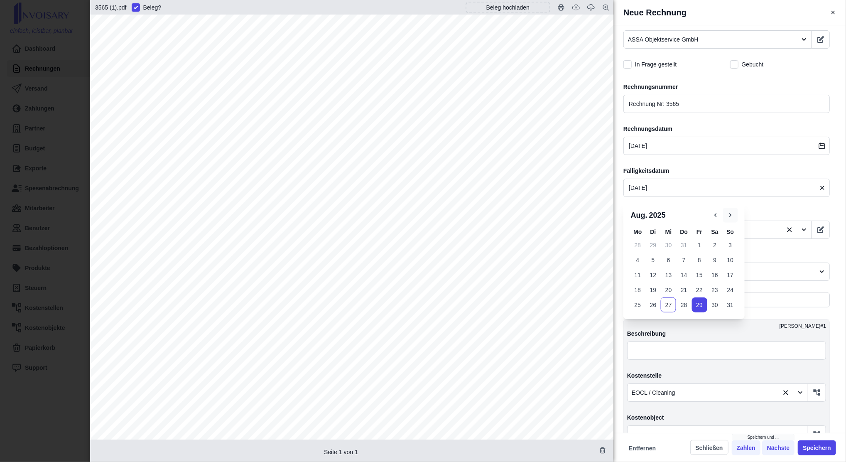
click at [732, 215] on icon "button" at bounding box center [730, 215] width 7 height 7
click at [685, 248] on button "4" at bounding box center [684, 245] width 15 height 15
type input "[DATE]"
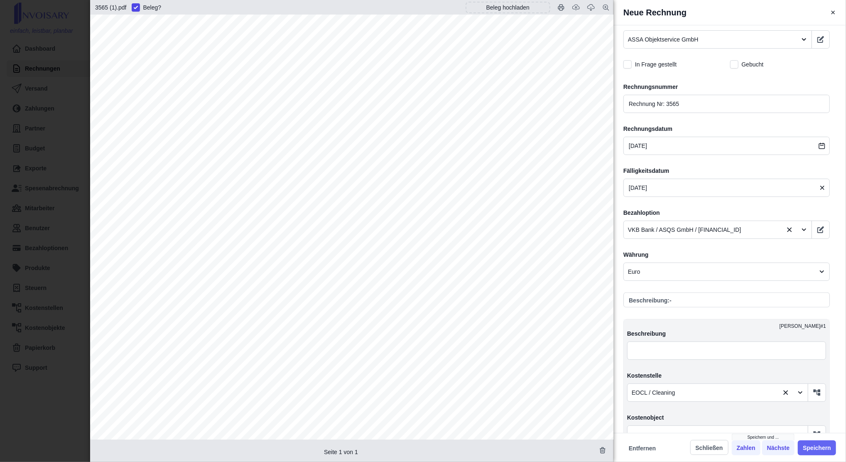
click at [810, 450] on button "Speichern" at bounding box center [817, 447] width 38 height 15
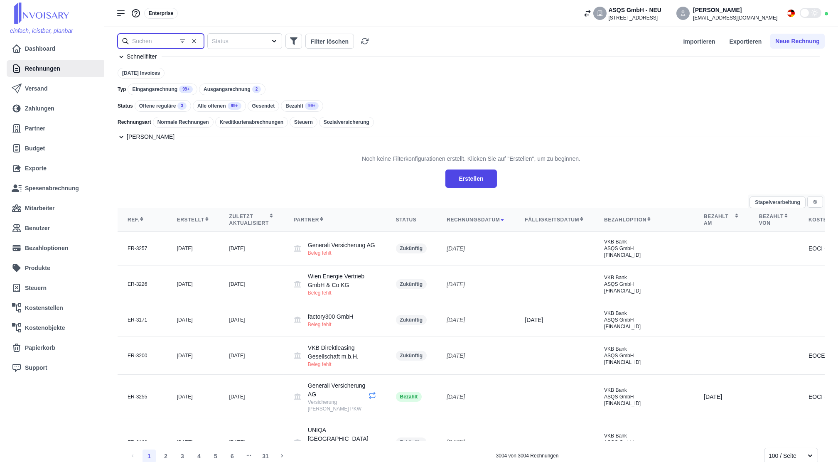
click at [161, 42] on input "text" at bounding box center [161, 41] width 86 height 15
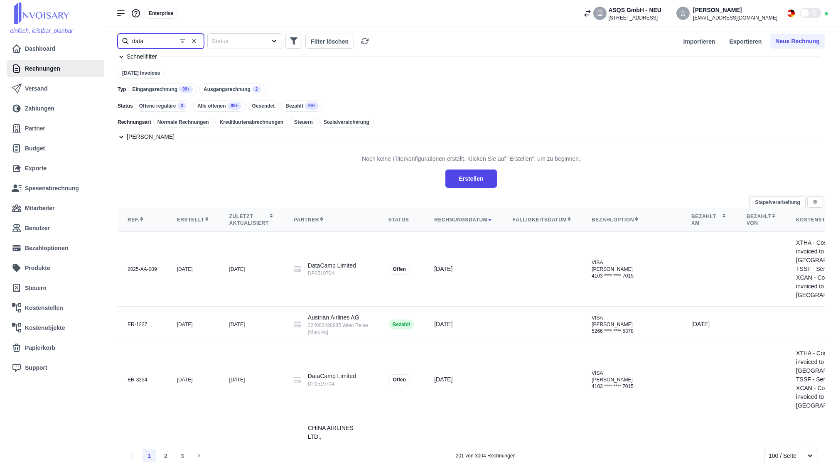
type input "data"
click at [165, 90] on div "Eingangsrechnung 99+" at bounding box center [163, 90] width 70 height 12
click at [806, 34] on button "Neue Rechnung" at bounding box center [797, 41] width 54 height 15
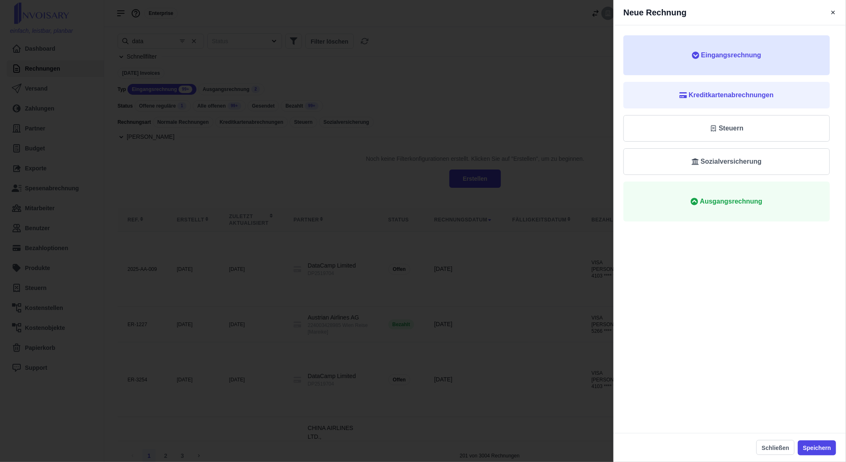
click at [727, 70] on button "Eingangsrechnung" at bounding box center [727, 55] width 207 height 40
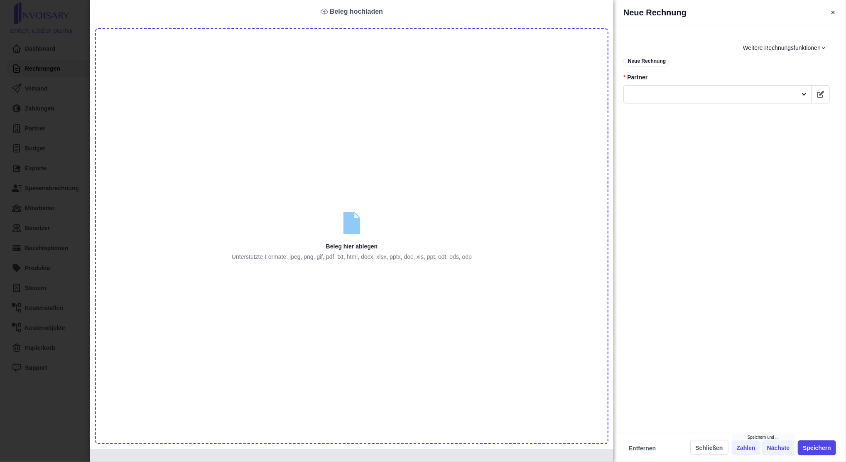
type input "C:\fakepath\Faktura_104 (1).pdf"
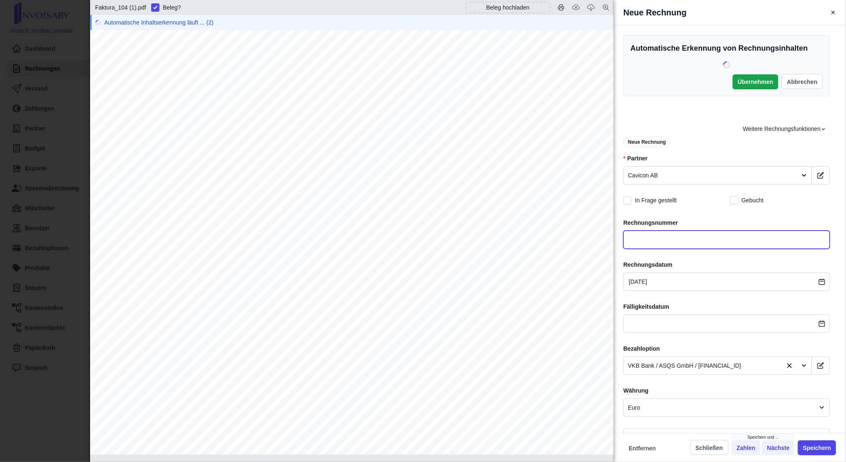
click at [643, 239] on input "text" at bounding box center [727, 240] width 207 height 18
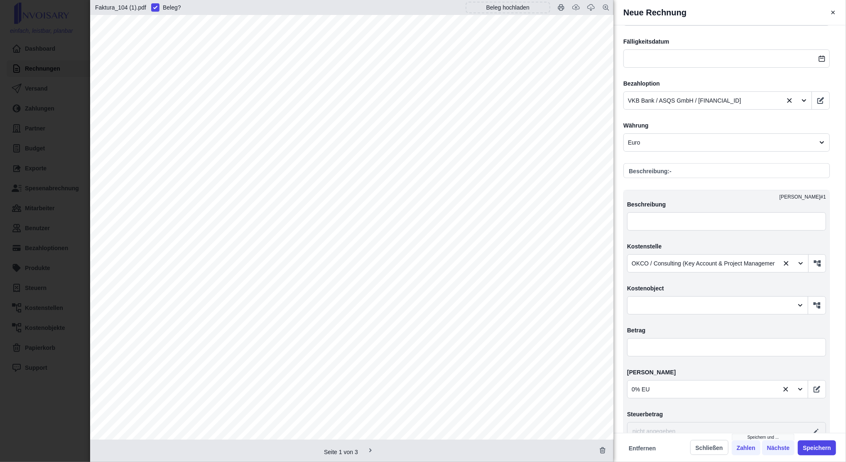
scroll to position [790, 0]
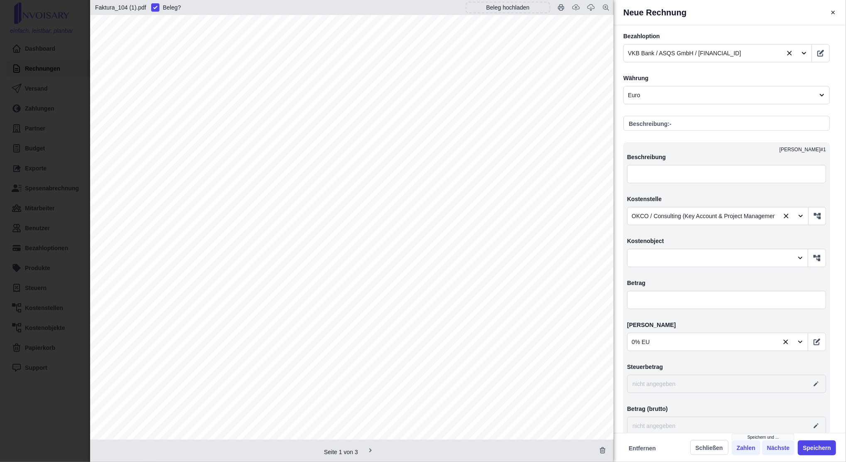
type input "104"
click at [644, 295] on input "text" at bounding box center [726, 300] width 199 height 18
type input "2,00"
type input "0,00"
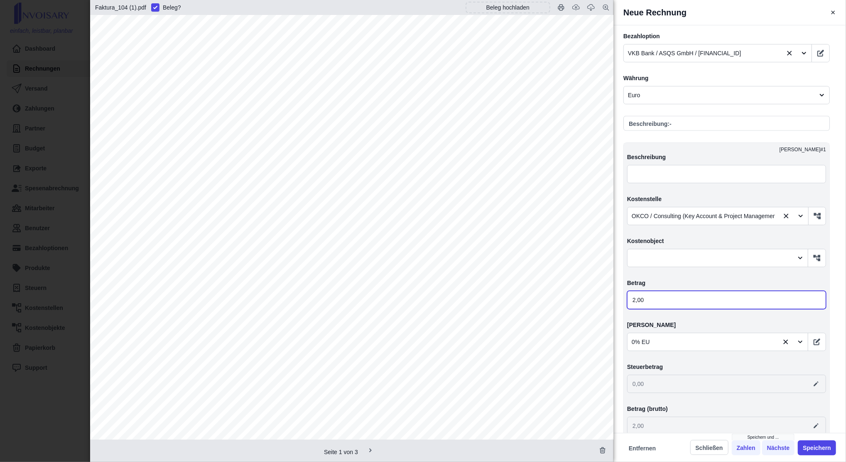
type input "27,00"
type input "273,00"
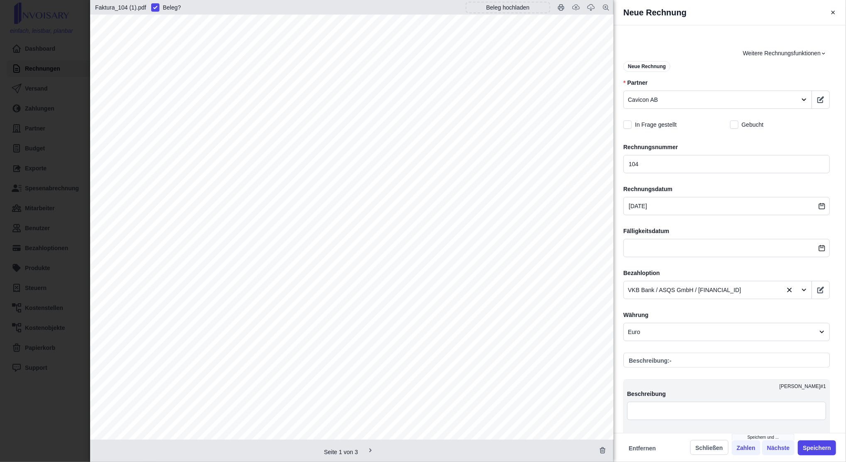
scroll to position [555, 0]
type input "273,00"
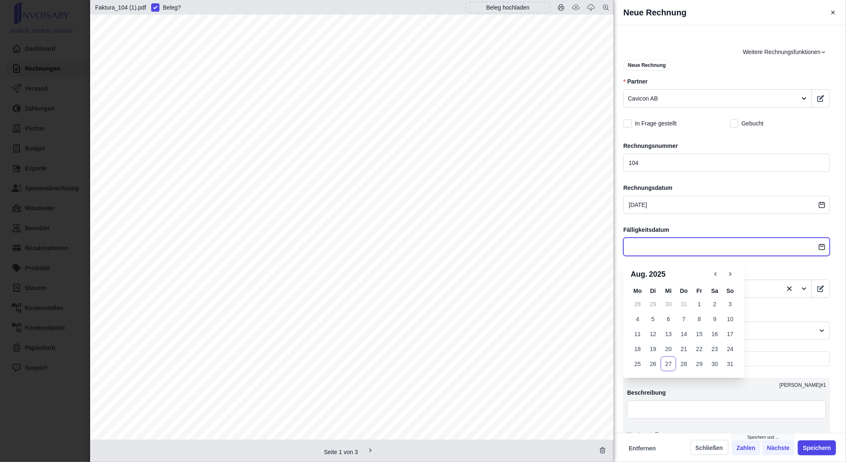
click at [689, 241] on input "text" at bounding box center [727, 247] width 207 height 18
click at [731, 274] on icon "button" at bounding box center [731, 274] width 2 height 4
click at [669, 323] on button "10" at bounding box center [668, 319] width 15 height 15
type input "[DATE]"
click at [772, 310] on label "Währung" at bounding box center [727, 314] width 207 height 9
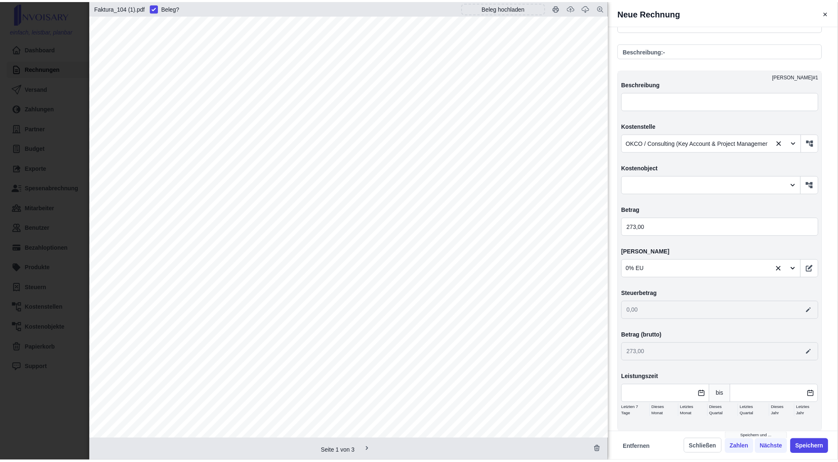
scroll to position [887, 0]
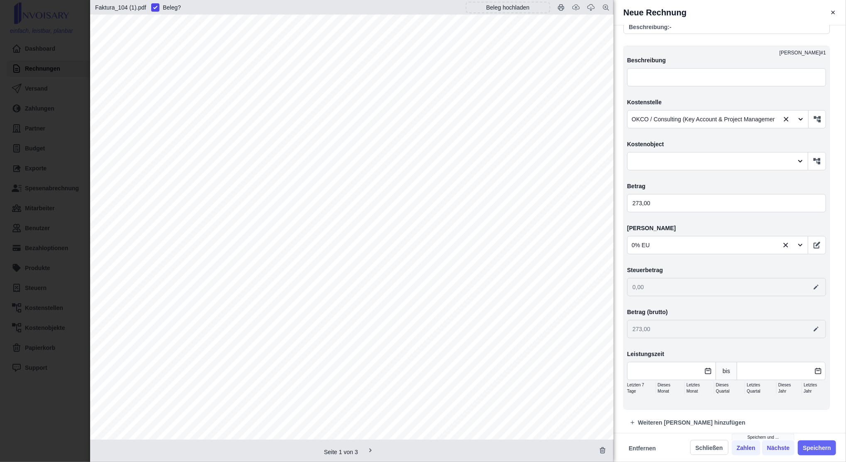
click at [826, 453] on button "Speichern" at bounding box center [817, 447] width 38 height 15
